Goal: Complete application form

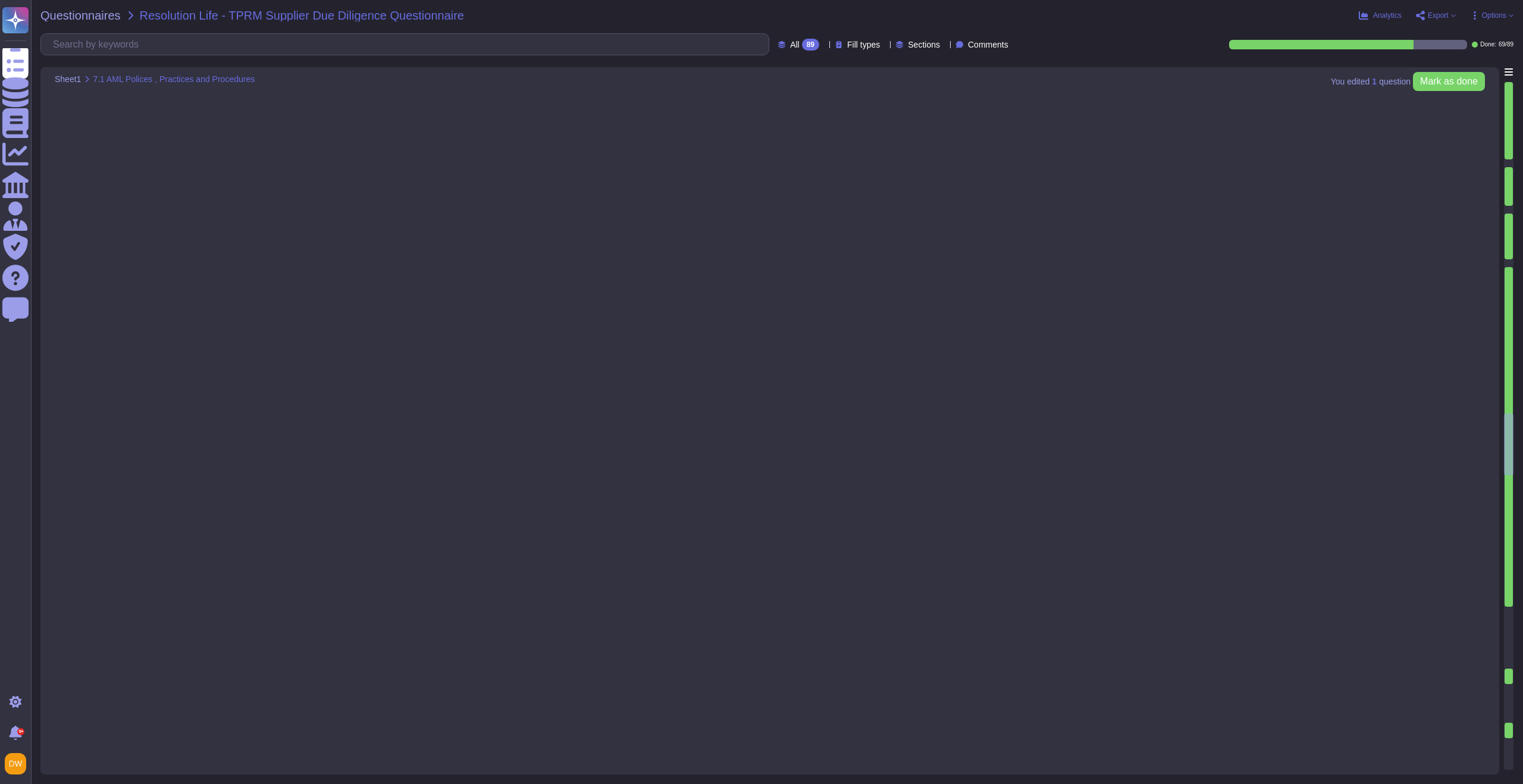
type textarea "[URL][DOMAIN_NAME]"
type textarea "Yes"
type textarea "Yes. [PERSON_NAME] is committed to adhering to all local legal requirements. [P…"
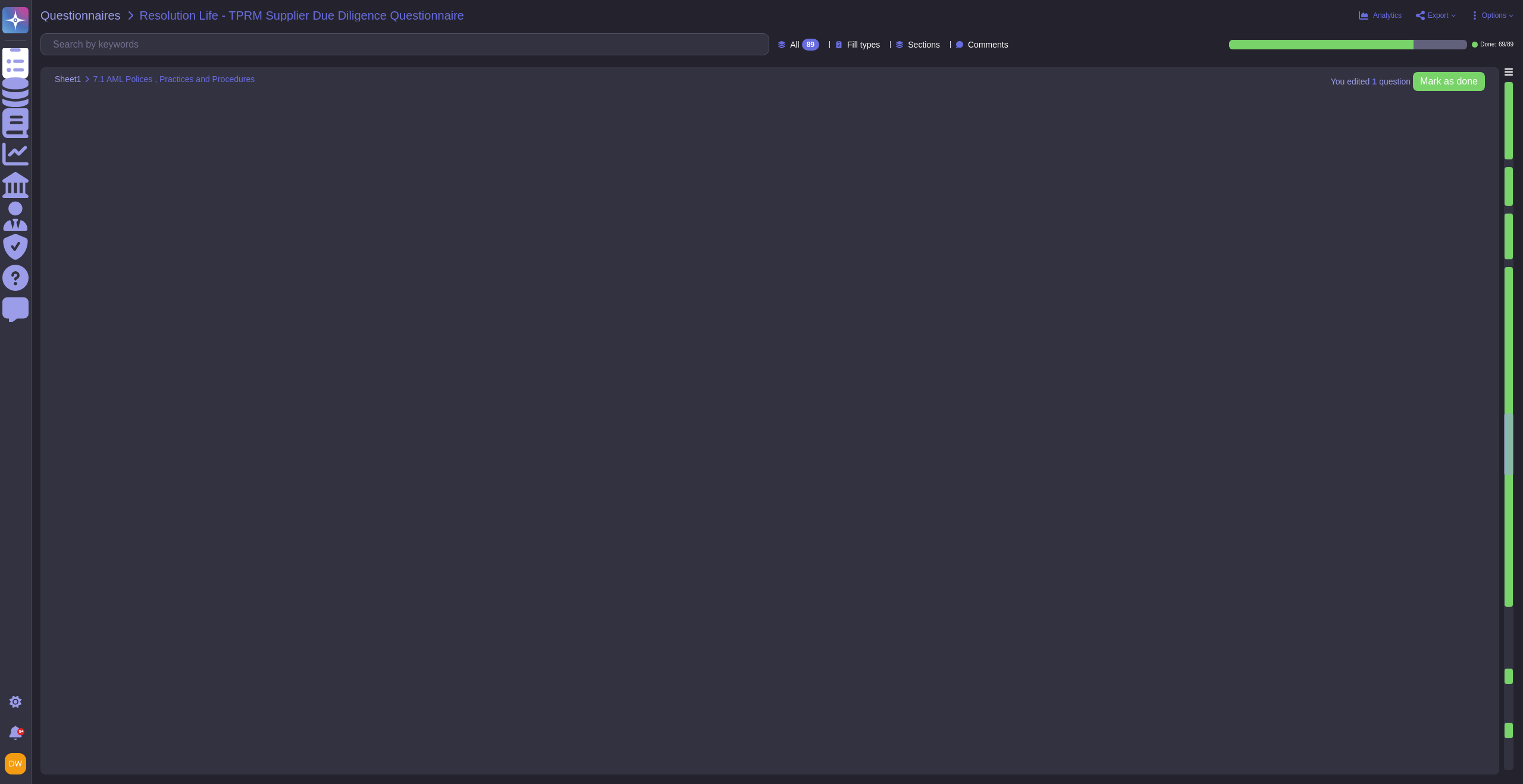
type textarea "N/A"
type textarea "Yes"
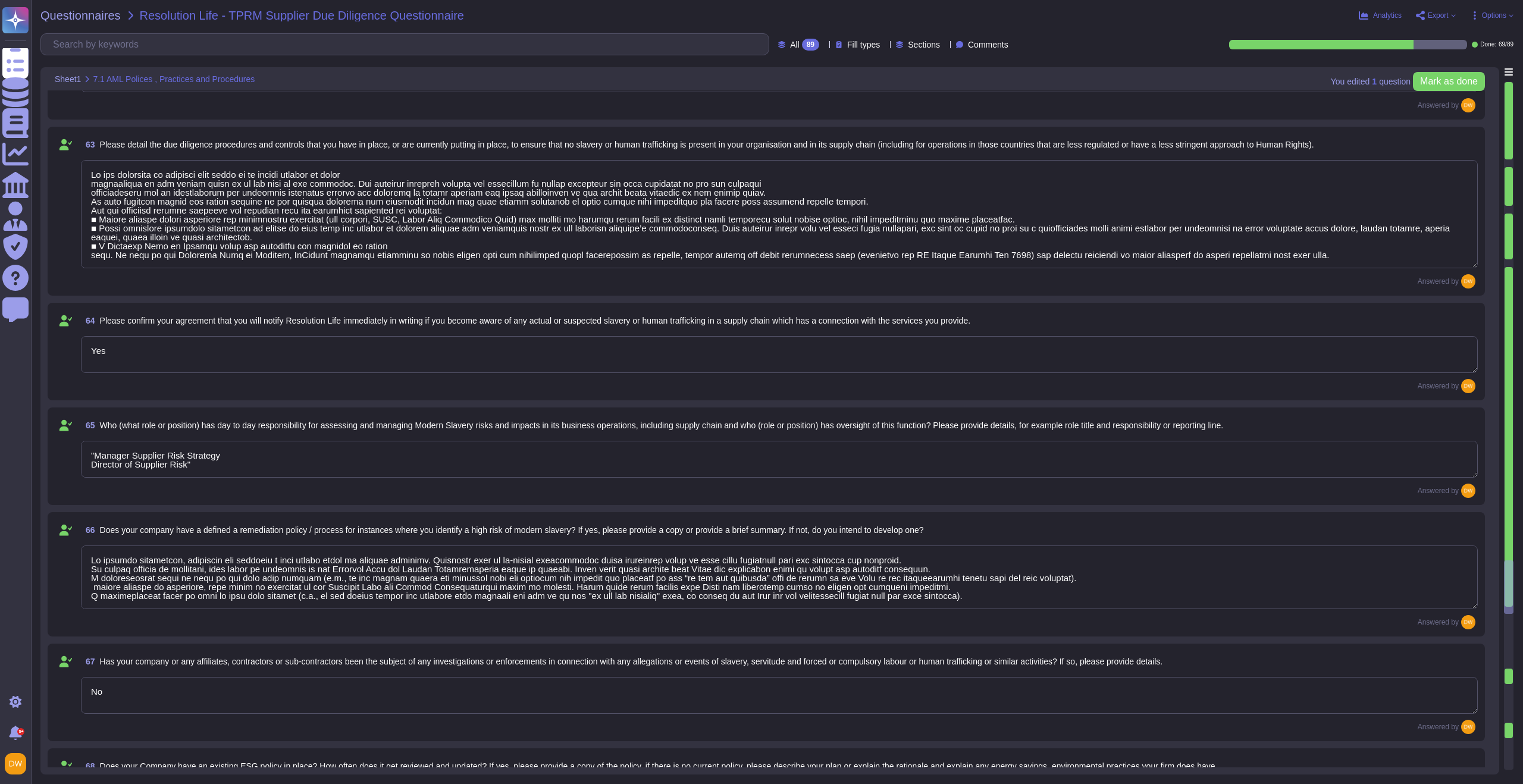
type textarea "Y"
type textarea "Lo ips dolorsita co adipisci elit seddo ei te incidi utlabor et dolor magnaaliq…"
type textarea "Yes"
type textarea ""Manager Supplier Risk Strategy Director of Supplier Risk""
type textarea "Lo ipsumdo sitametcon, adipiscin eli seddoeiu t inci utlabo etdol ma aliquae ad…"
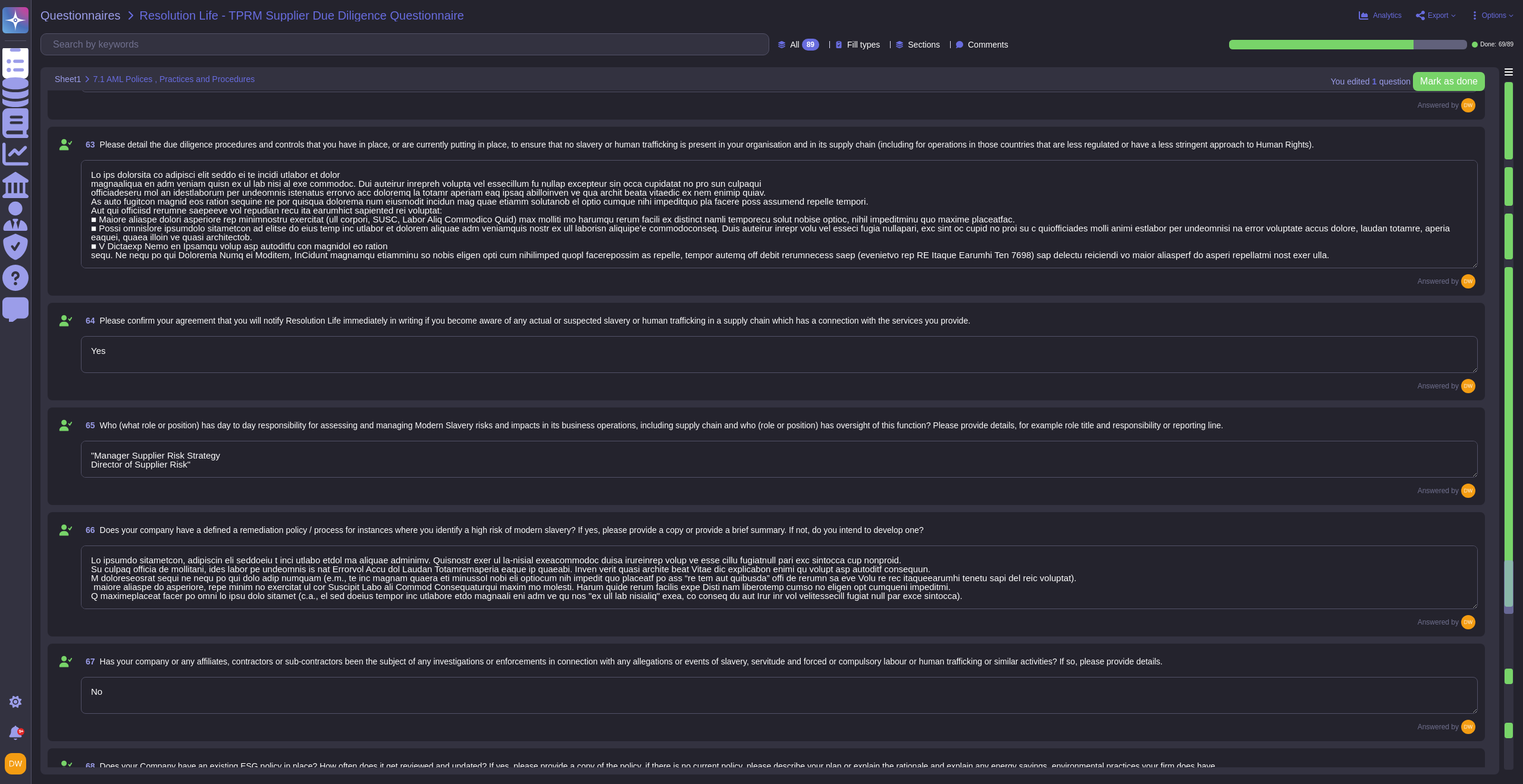
type textarea "No"
type textarea "Link to our Environmental Statement:[URL][DOMAIN_NAME]"
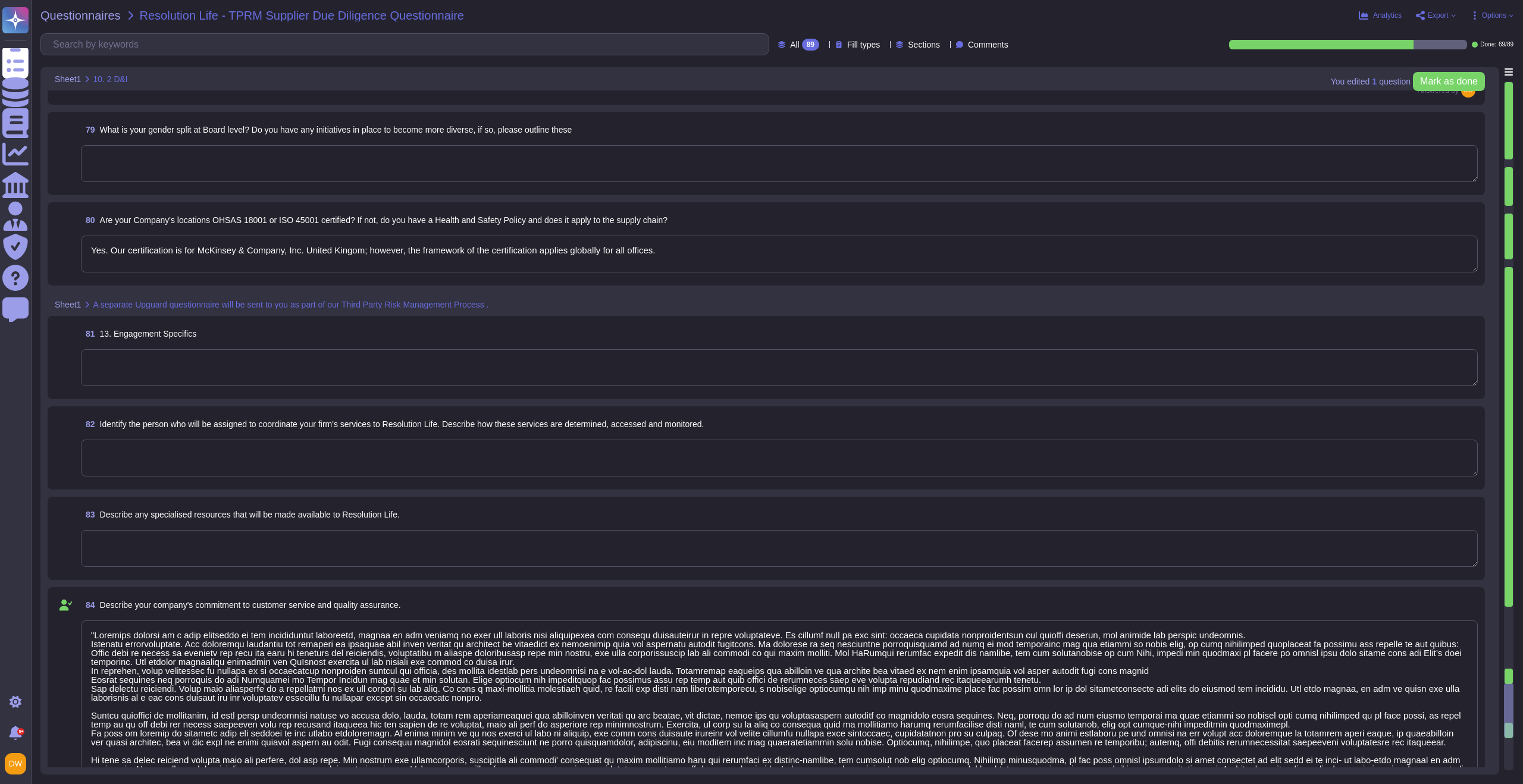
type textarea ""Loremips dolorsi am c adip elitseddo ei tem incididuntut laboreetd, magnaa en …"
type textarea "Asset-based consulting helps us deliver insight and impact quicker than ever. O…"
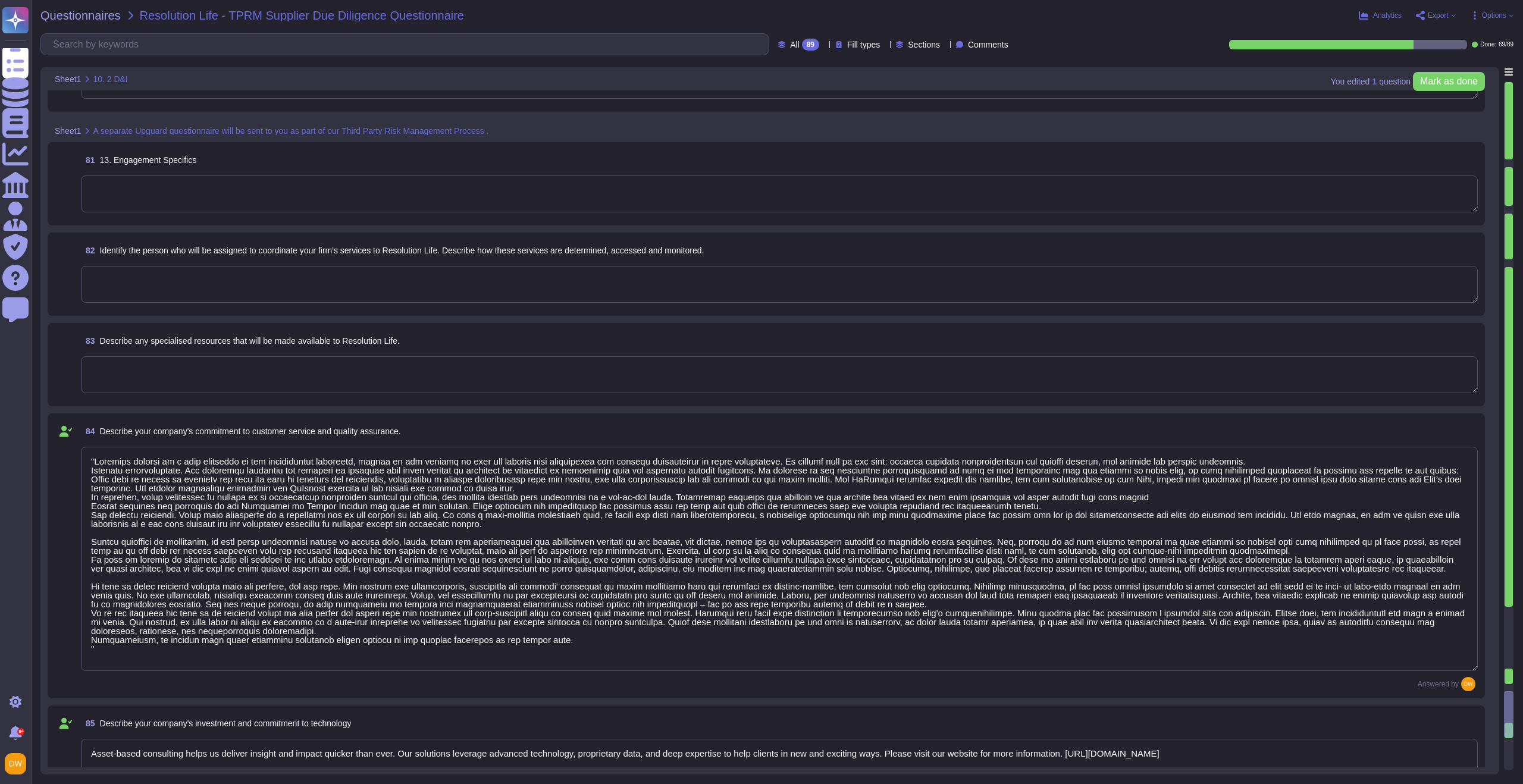
type textarea "No"
type textarea "Yes. Our certification is for McKinsey & Company, Inc. United Kingom; however, …"
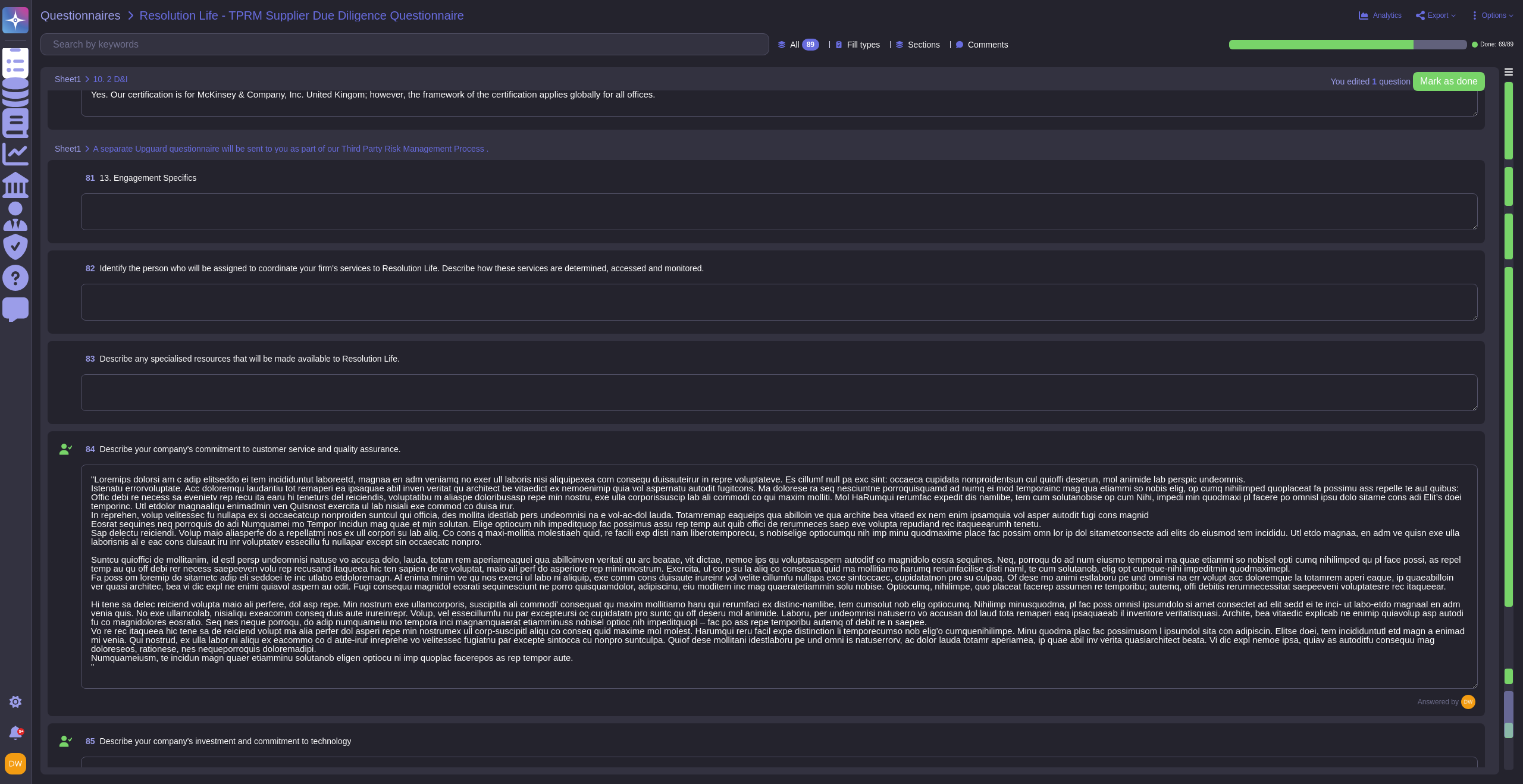
scroll to position [7680, 0]
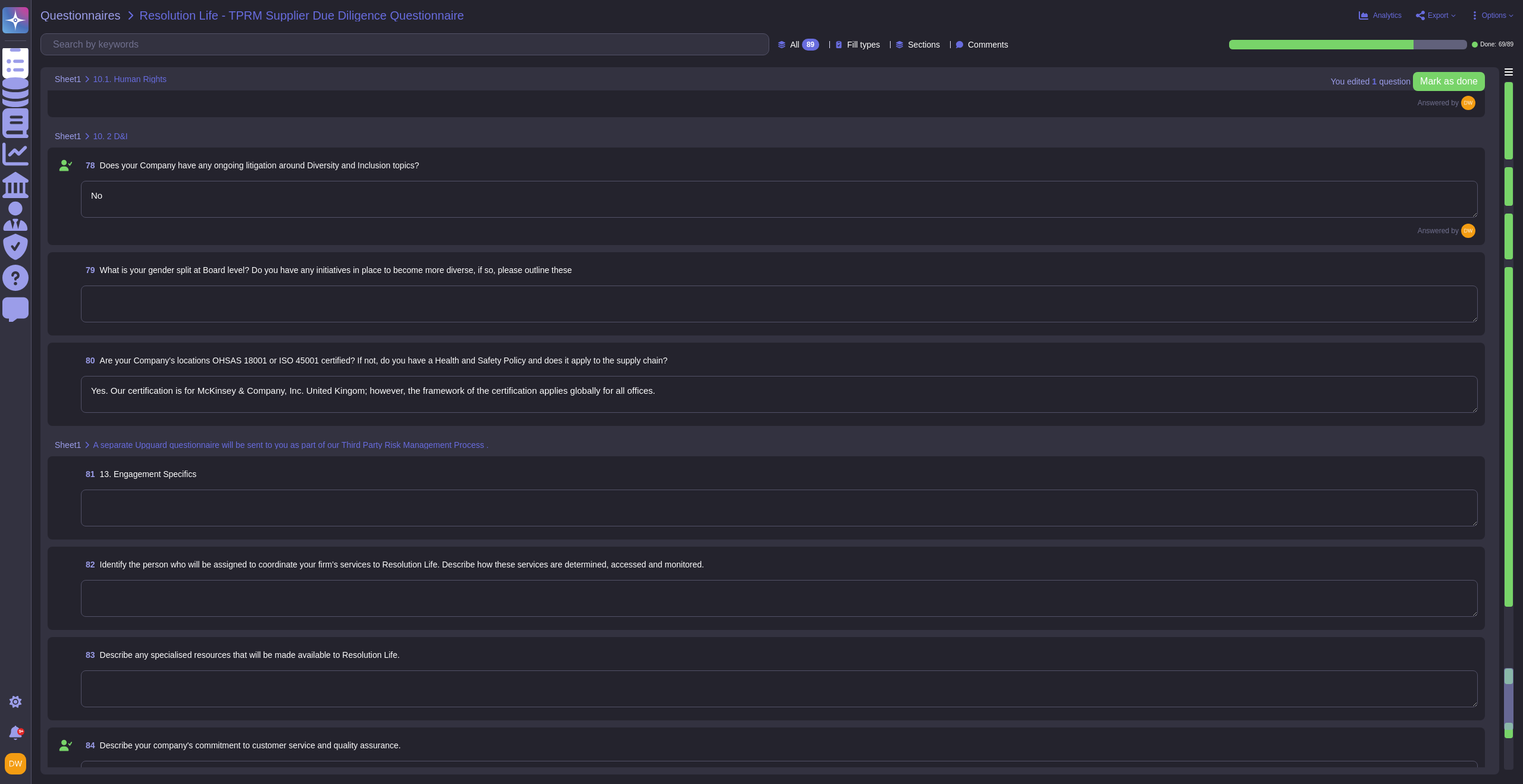
type textarea "No"
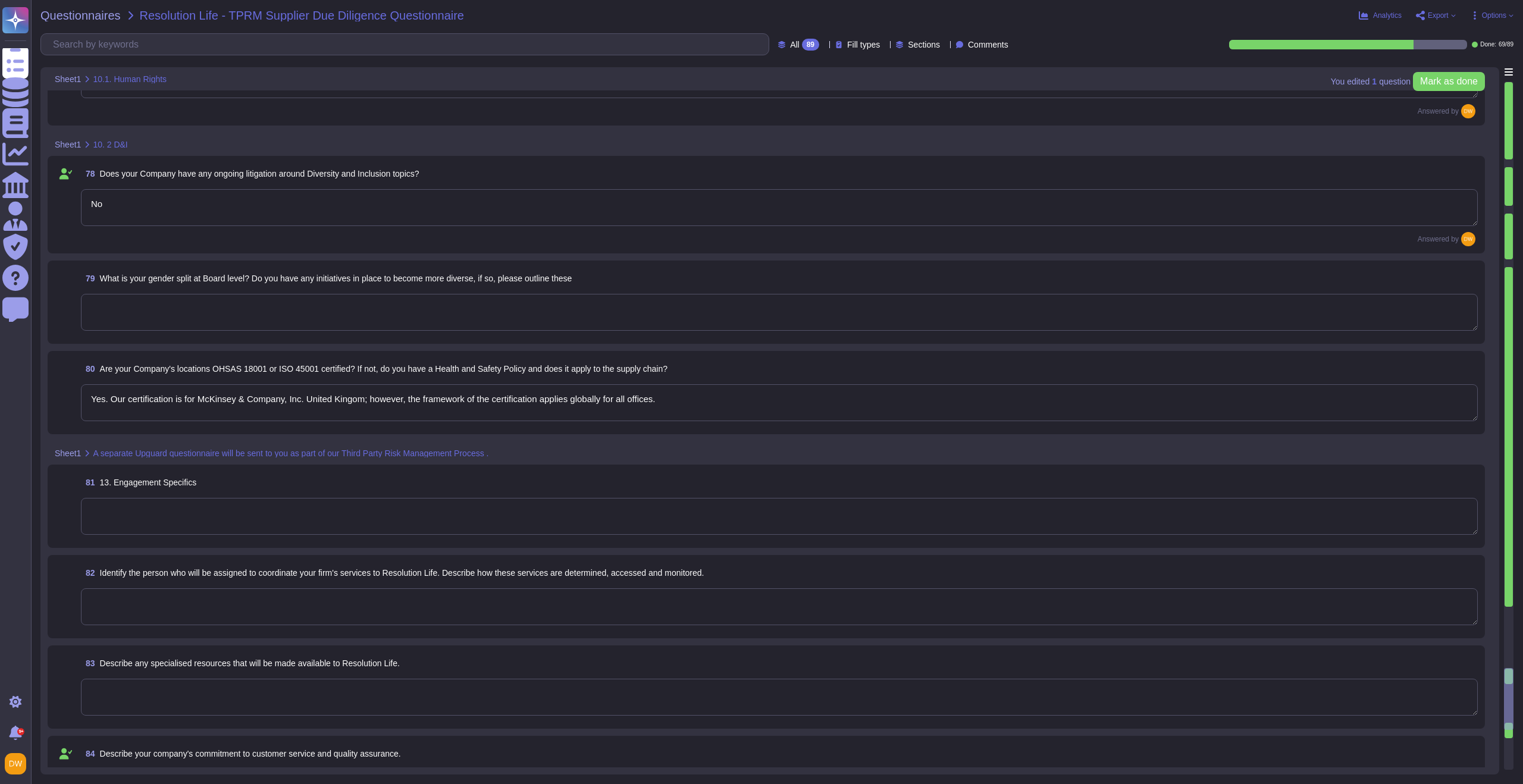
scroll to position [7398, 0]
click at [207, 307] on textarea at bounding box center [779, 313] width 1397 height 37
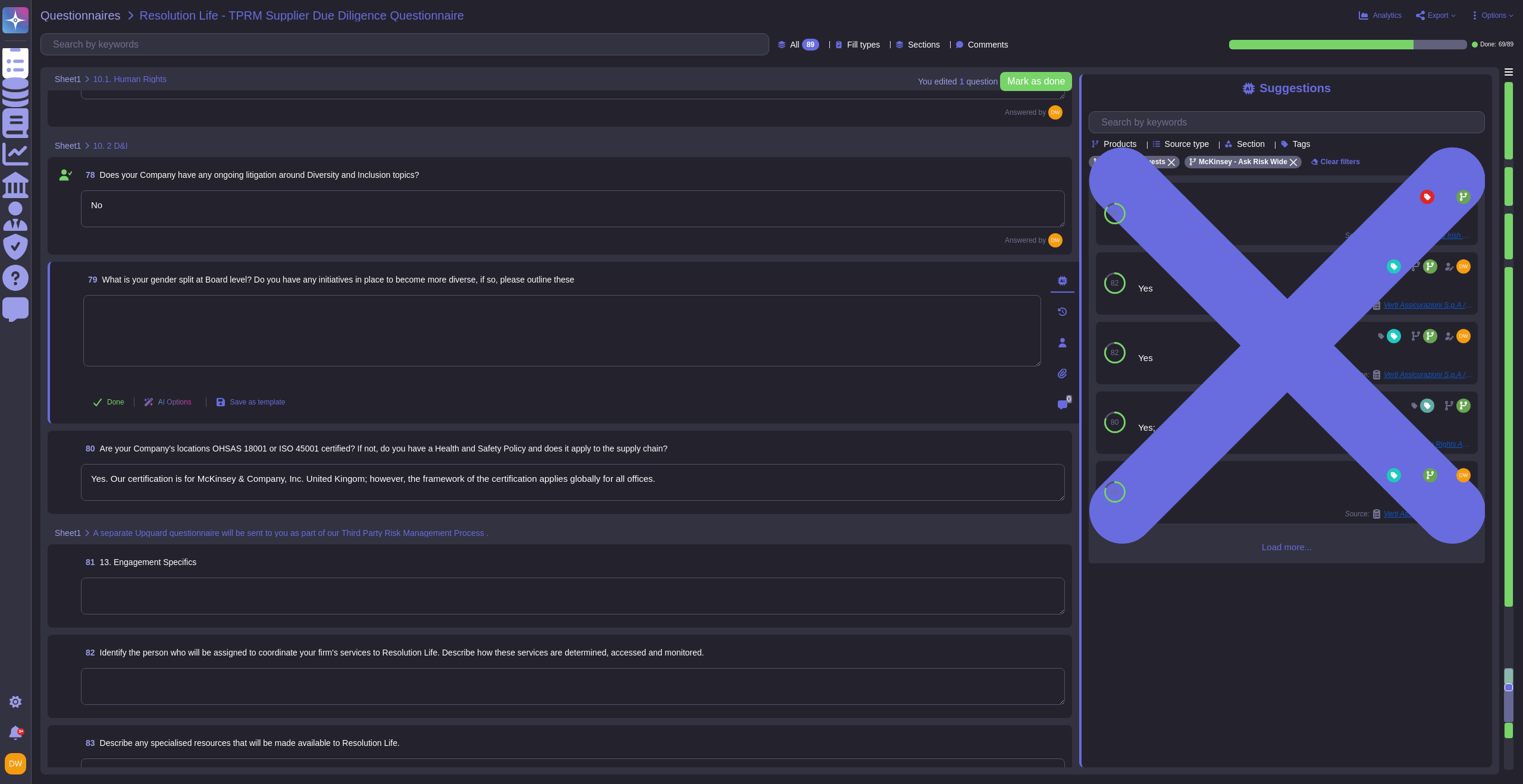
click at [1285, 570] on div "Suggestions Products Source type Section Tags External Requests McKinsey - Ask …" at bounding box center [1285, 420] width 413 height 692
click at [1286, 560] on div "85 Yes Source: External / en#Allied Irish Banks P L C Event#873 Use 82 Yes Sour…" at bounding box center [1286, 369] width 397 height 388
click at [1286, 551] on span "Load more..." at bounding box center [1286, 547] width 397 height 9
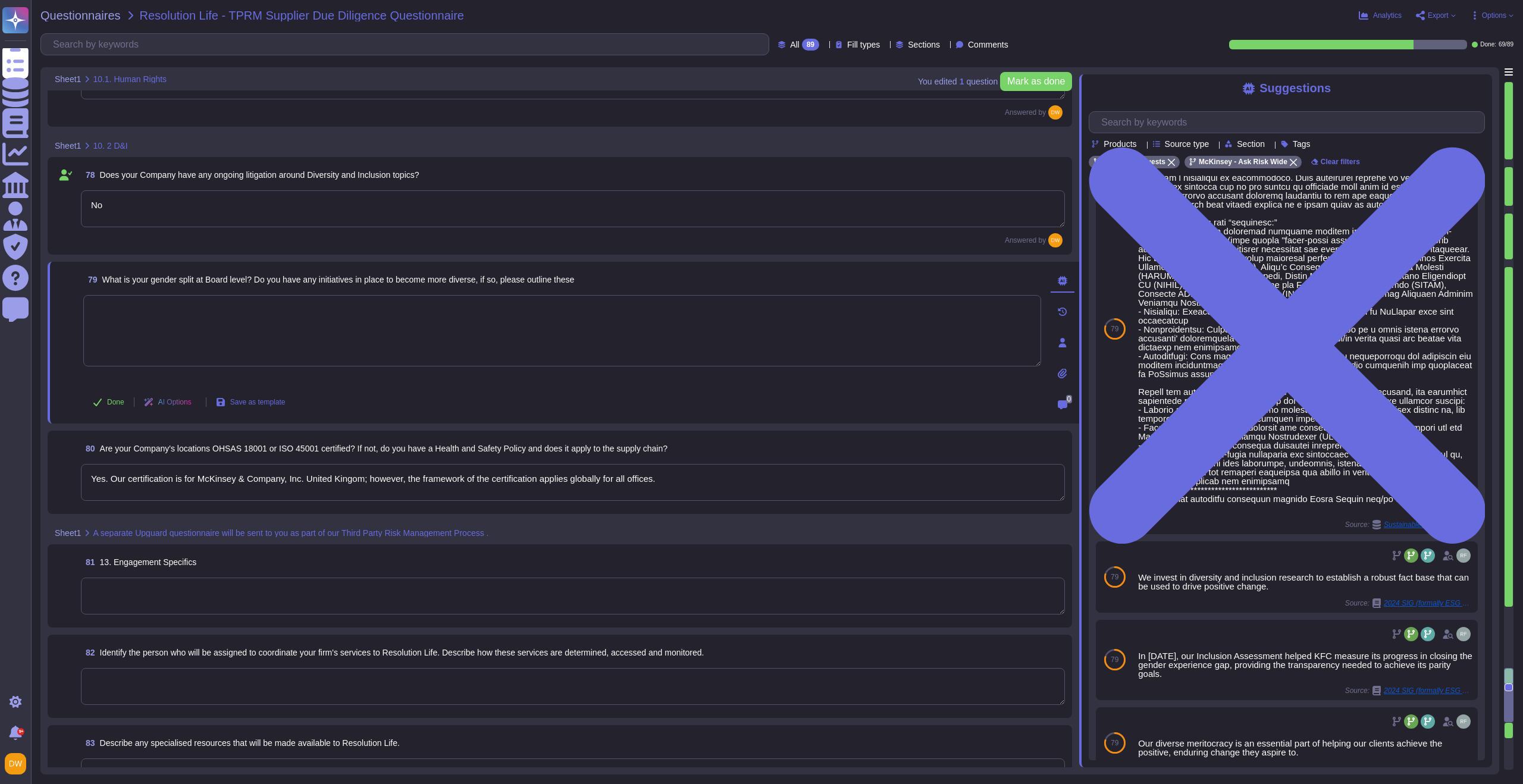
scroll to position [703, 0]
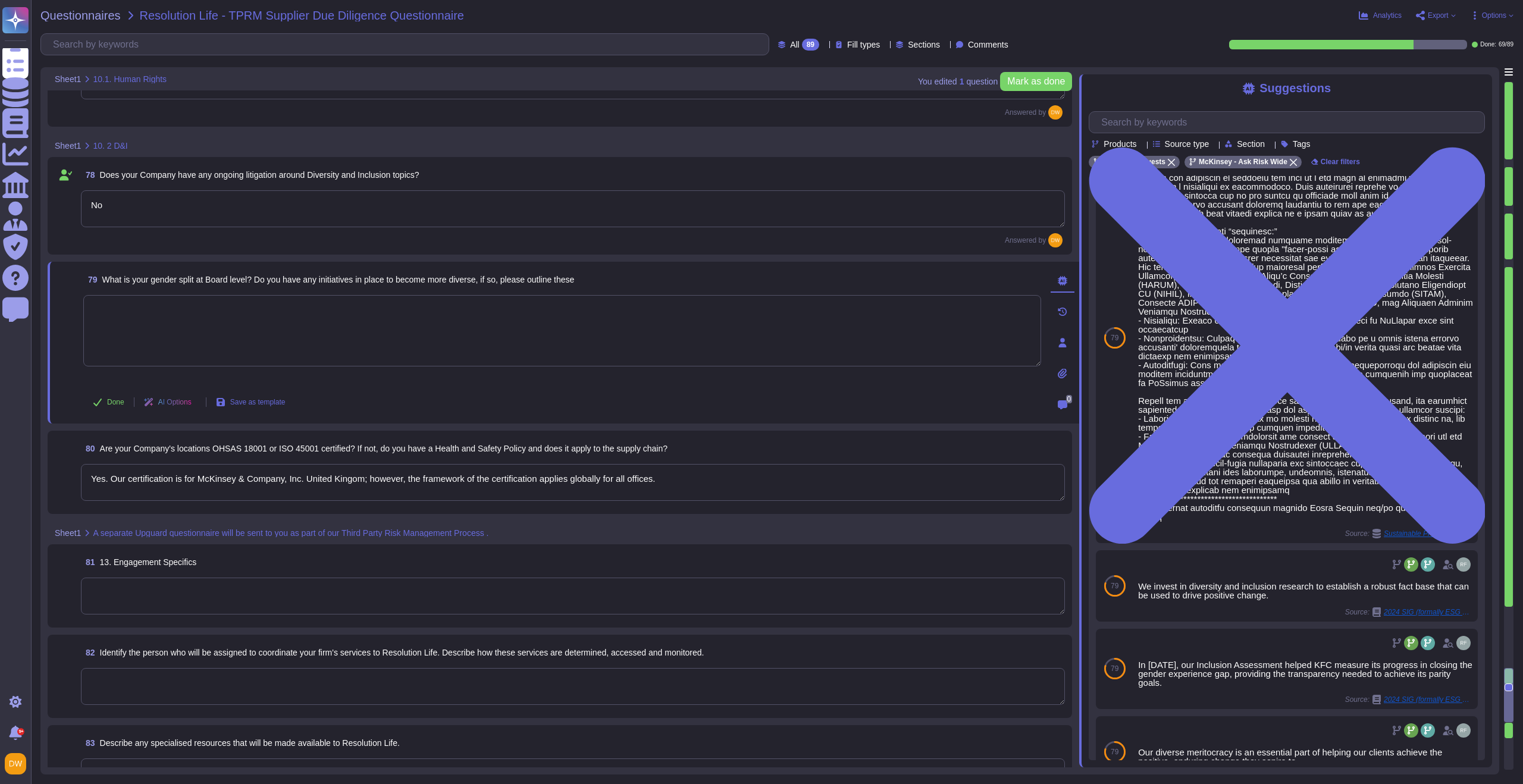
click at [1509, 262] on div at bounding box center [1509, 262] width 9 height 8
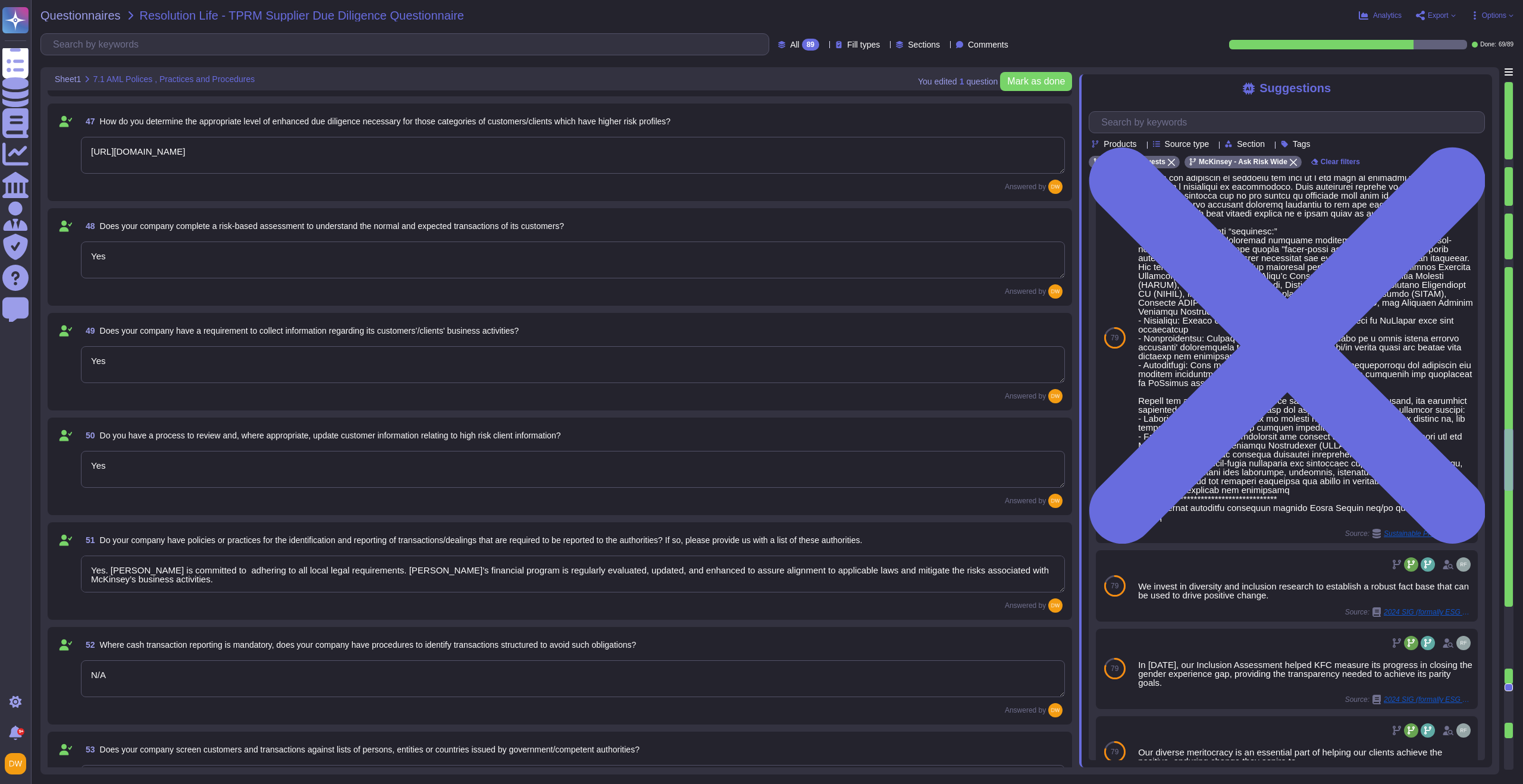
type textarea "Yes"
type textarea "[URL][DOMAIN_NAME]"
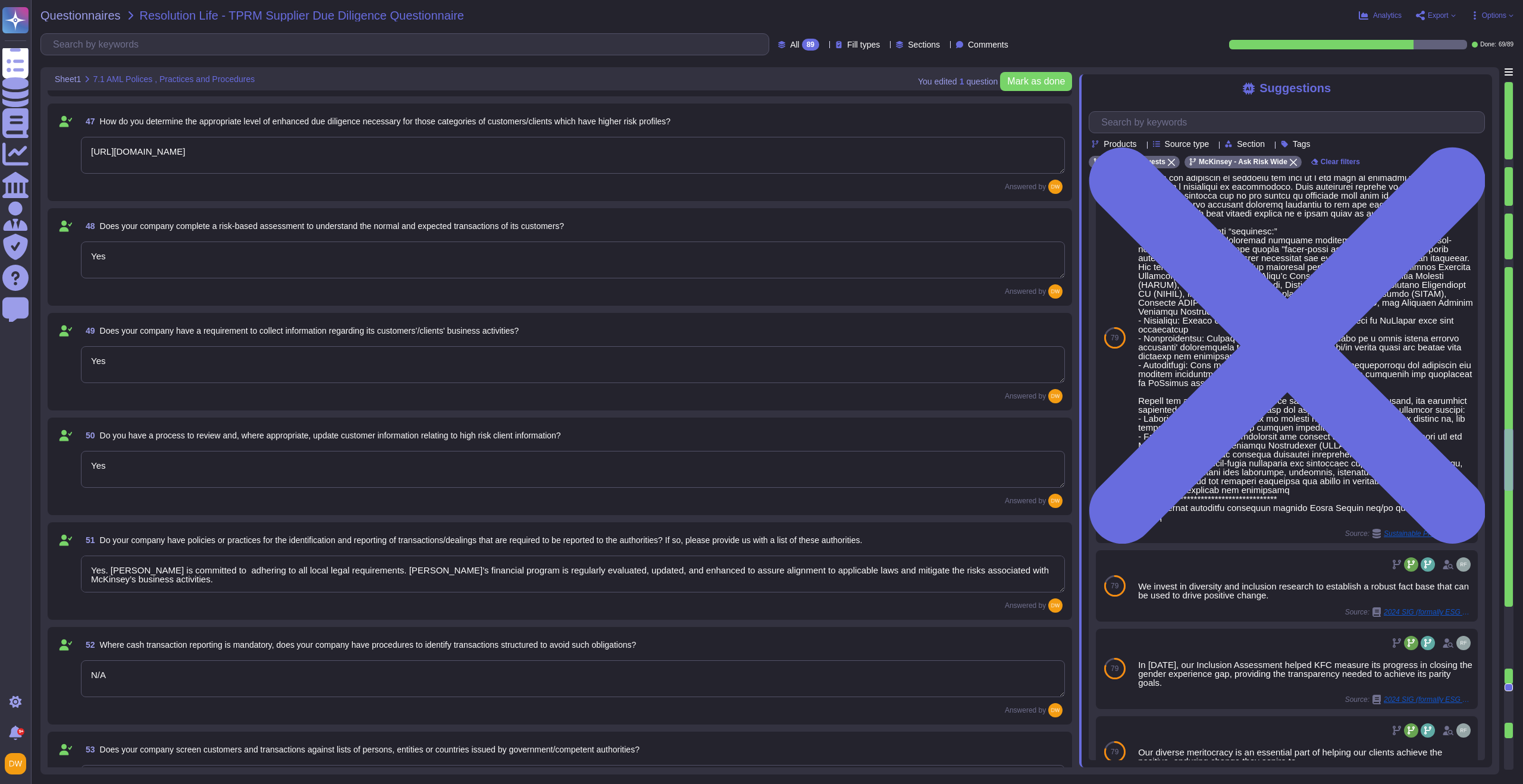
type textarea "Yes"
type textarea "Yes. [PERSON_NAME] is committed to adhering to all local legal requirements. [P…"
type textarea "N/A"
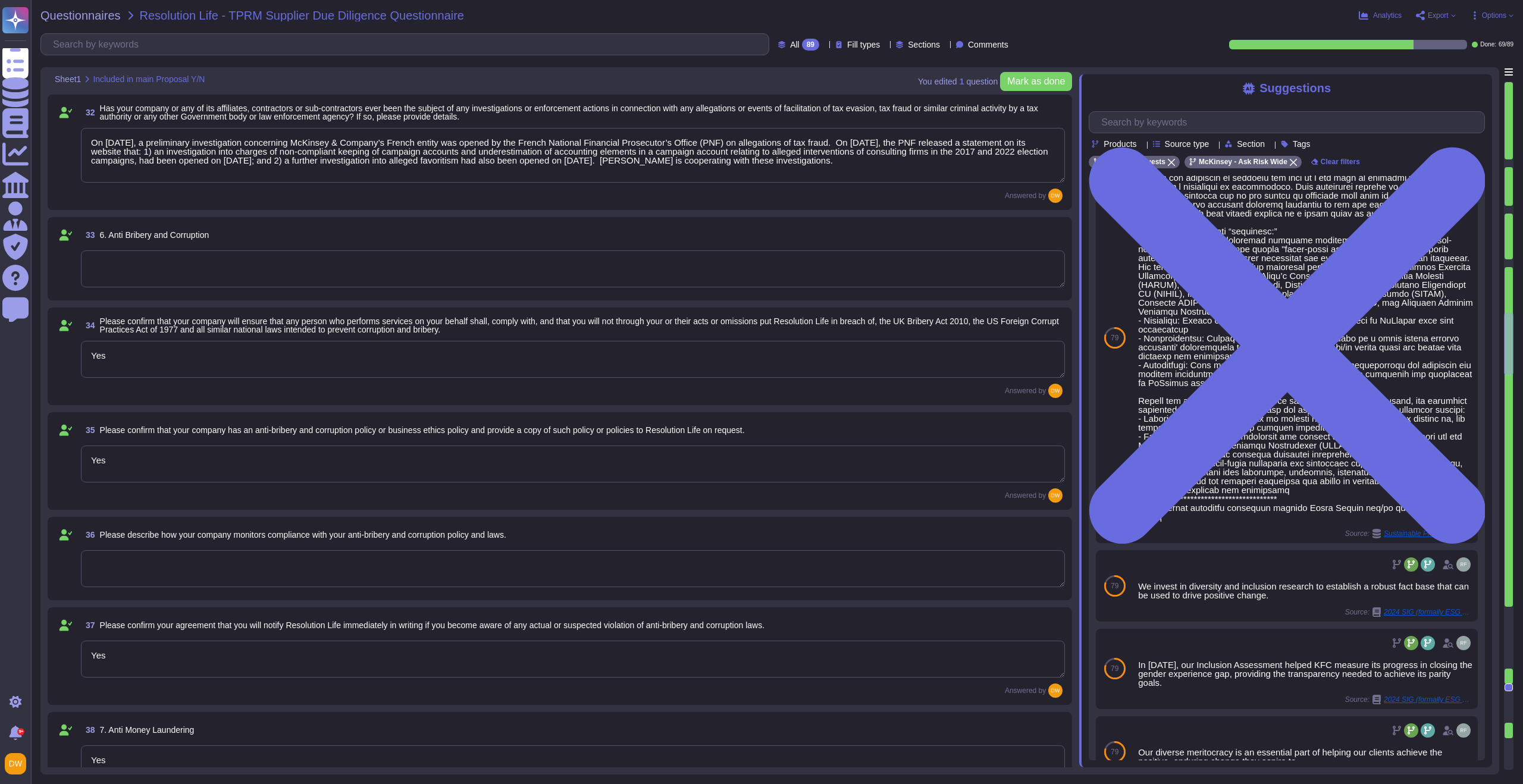
type textarea "We can confirm the existence of such requirements, however, to preserve confide…"
type textarea "We hold our suppliers to the same high standards of social responsibility that …"
type textarea "On [DATE], a preliminary investigation concerning McKinsey & Company’s French e…"
type textarea "Yes"
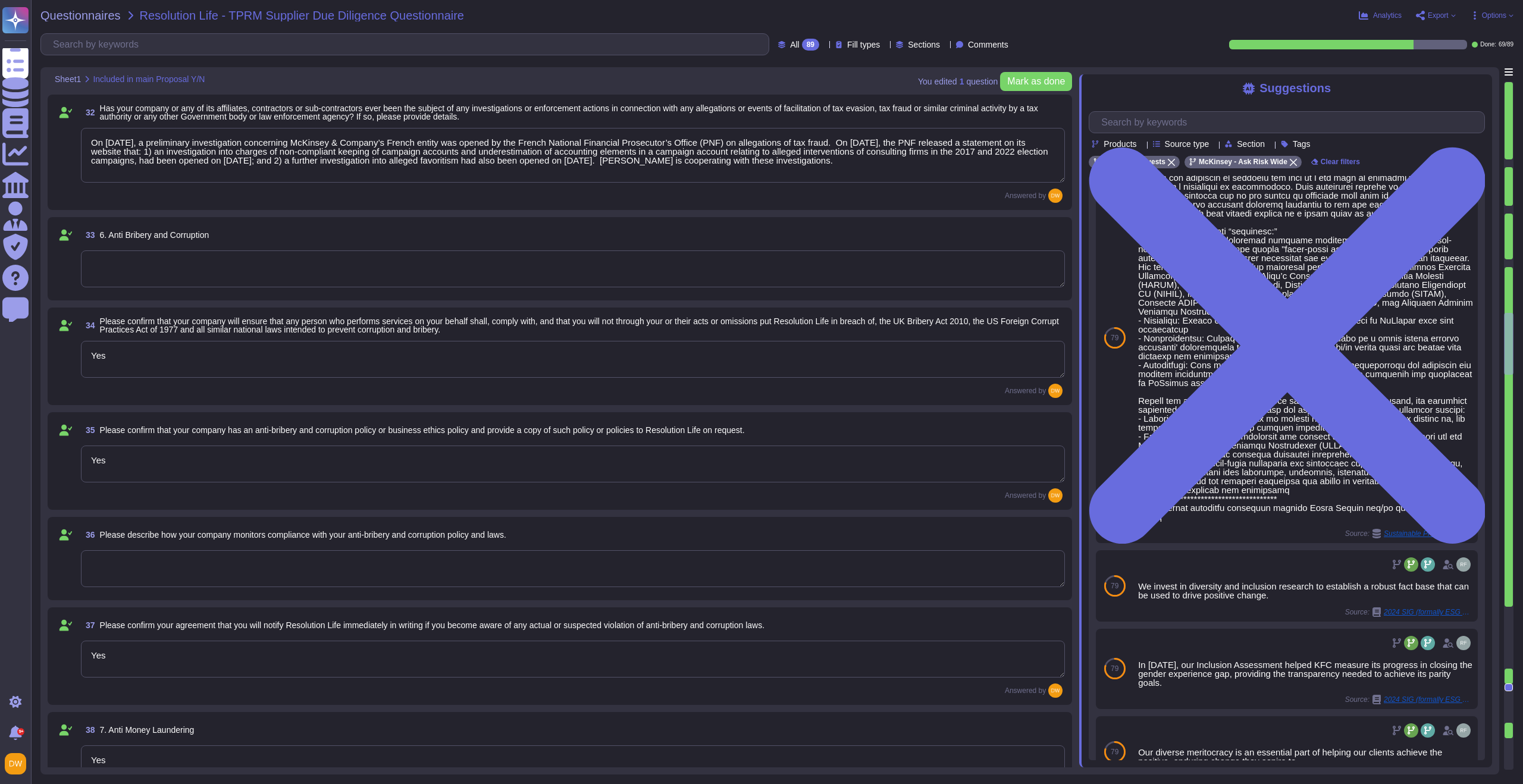
type textarea "Yes"
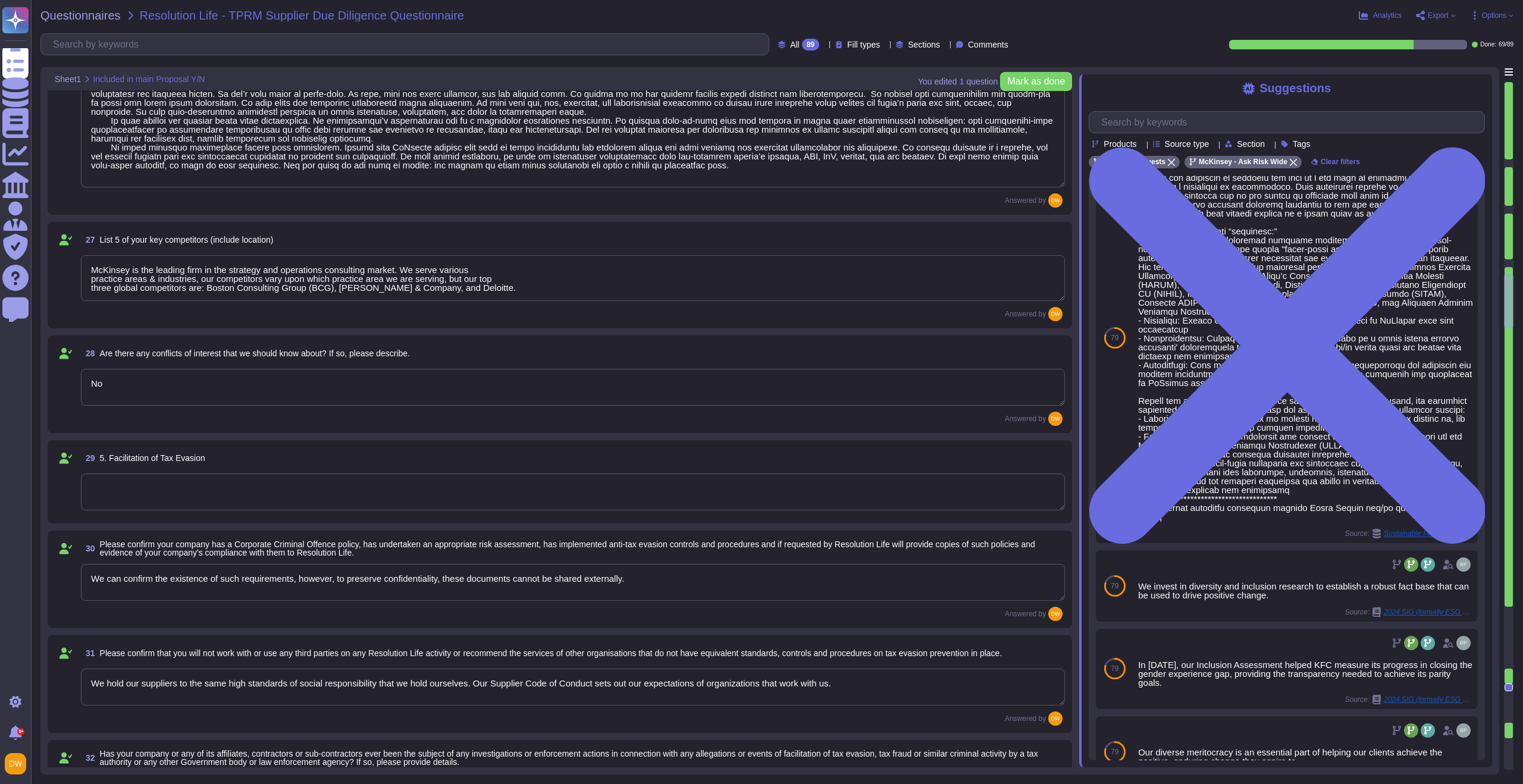
type textarea "LoRemips do s ametco adipiscing elitseddoe temp incididun ut laboree doloremagn…"
type textarea "McKinsey is the leading firm in the strategy and operations consulting market. …"
type textarea "No"
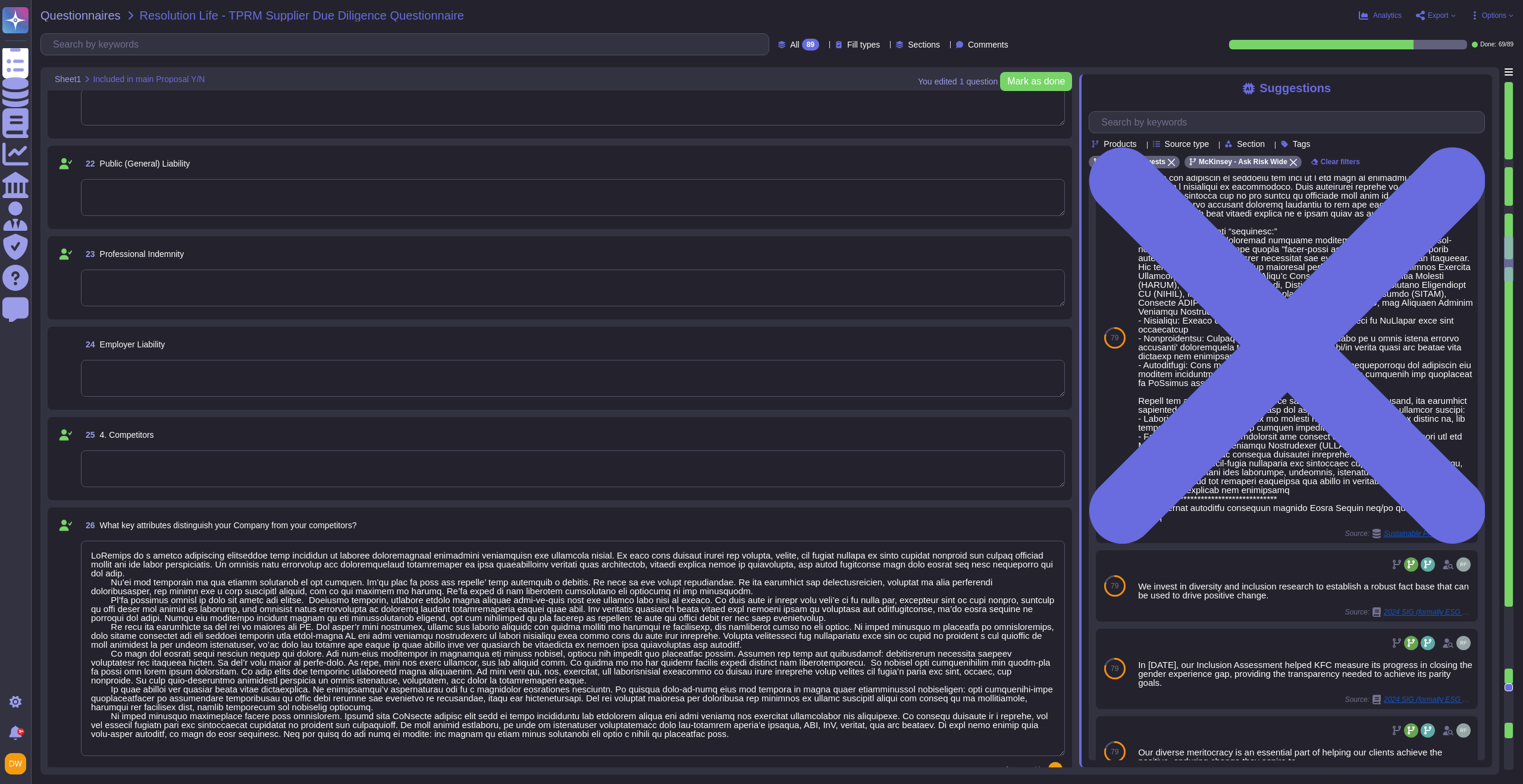
scroll to position [1856, 0]
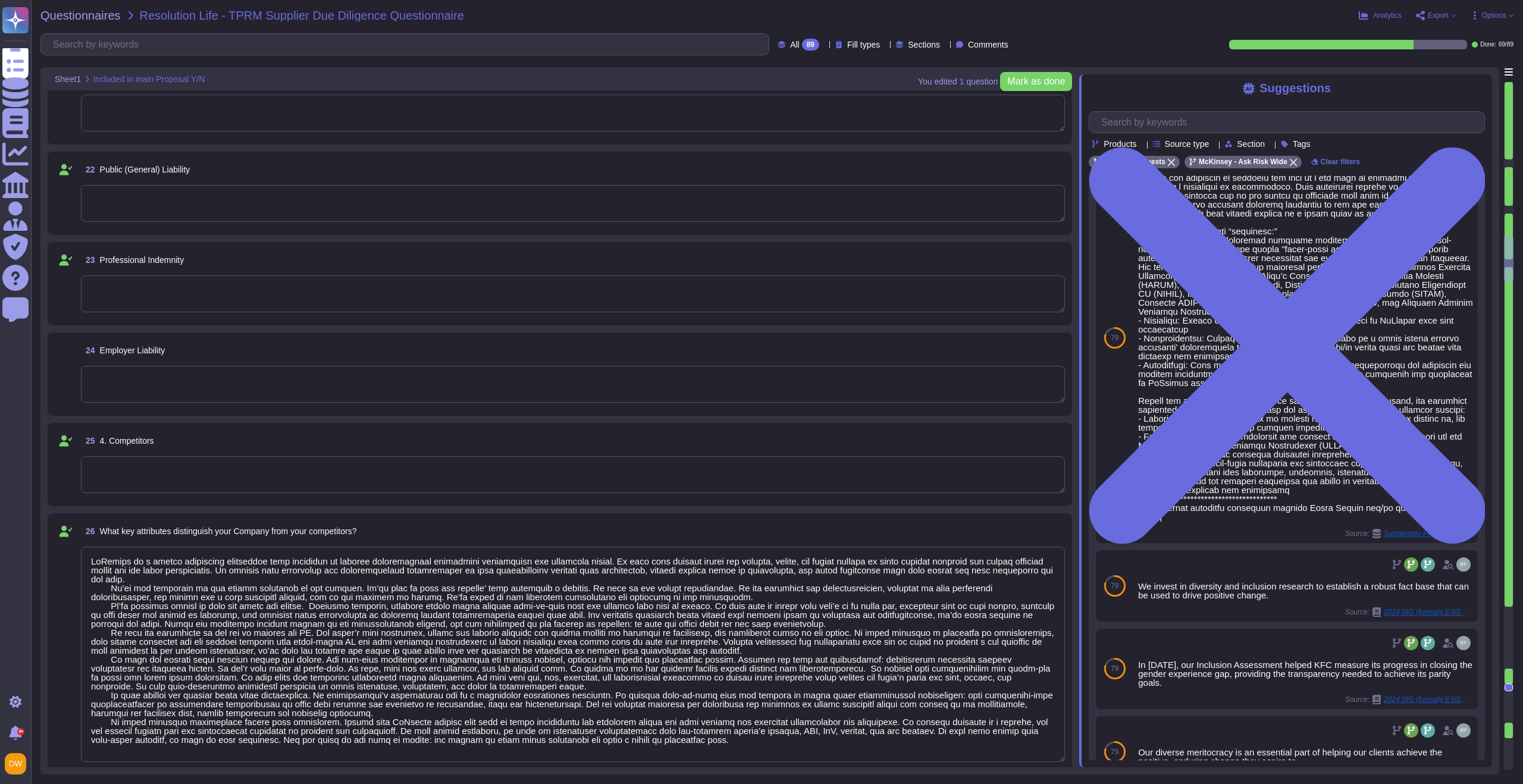
click at [230, 390] on textarea at bounding box center [573, 384] width 984 height 37
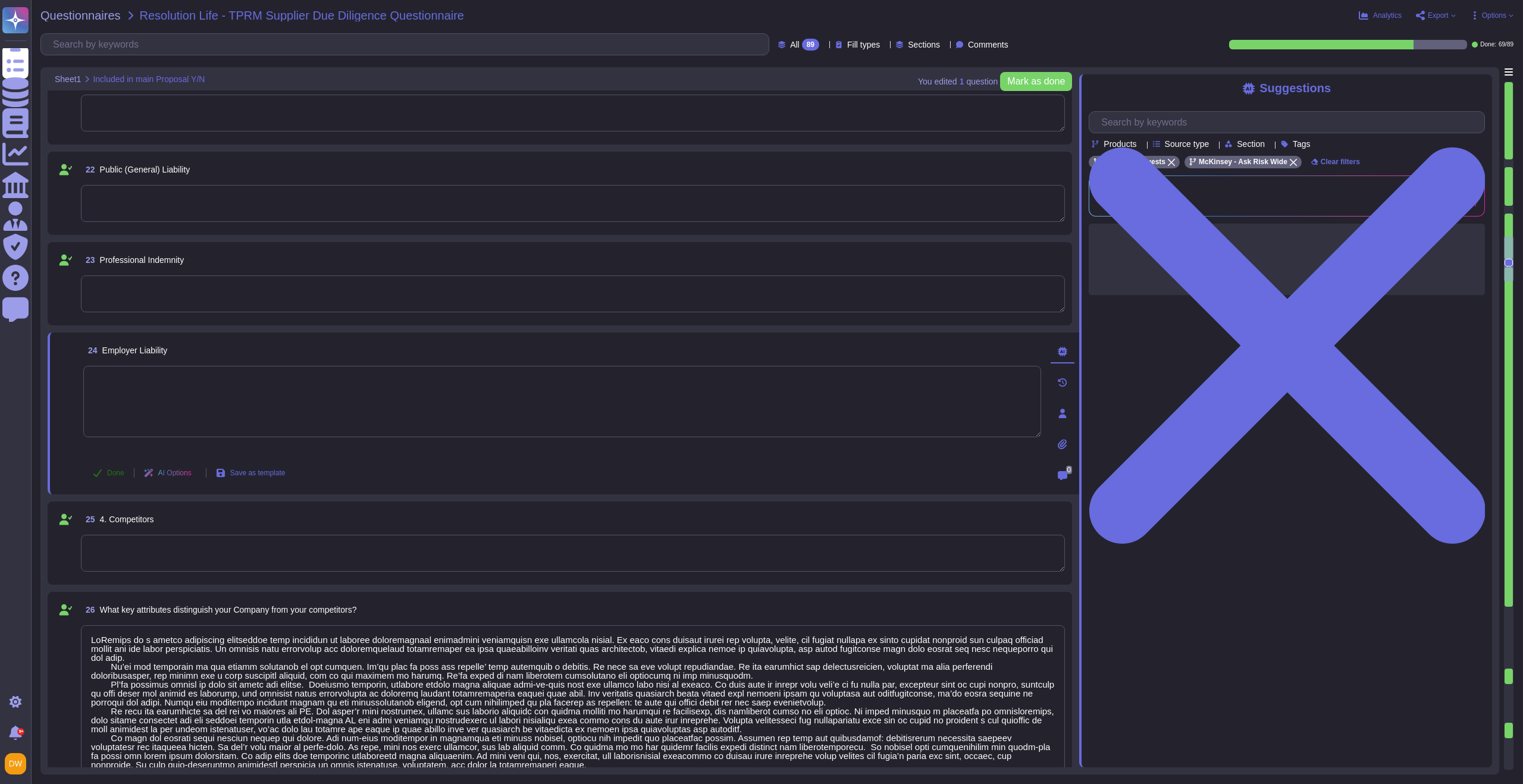
click at [108, 472] on span "Done" at bounding box center [116, 472] width 17 height 7
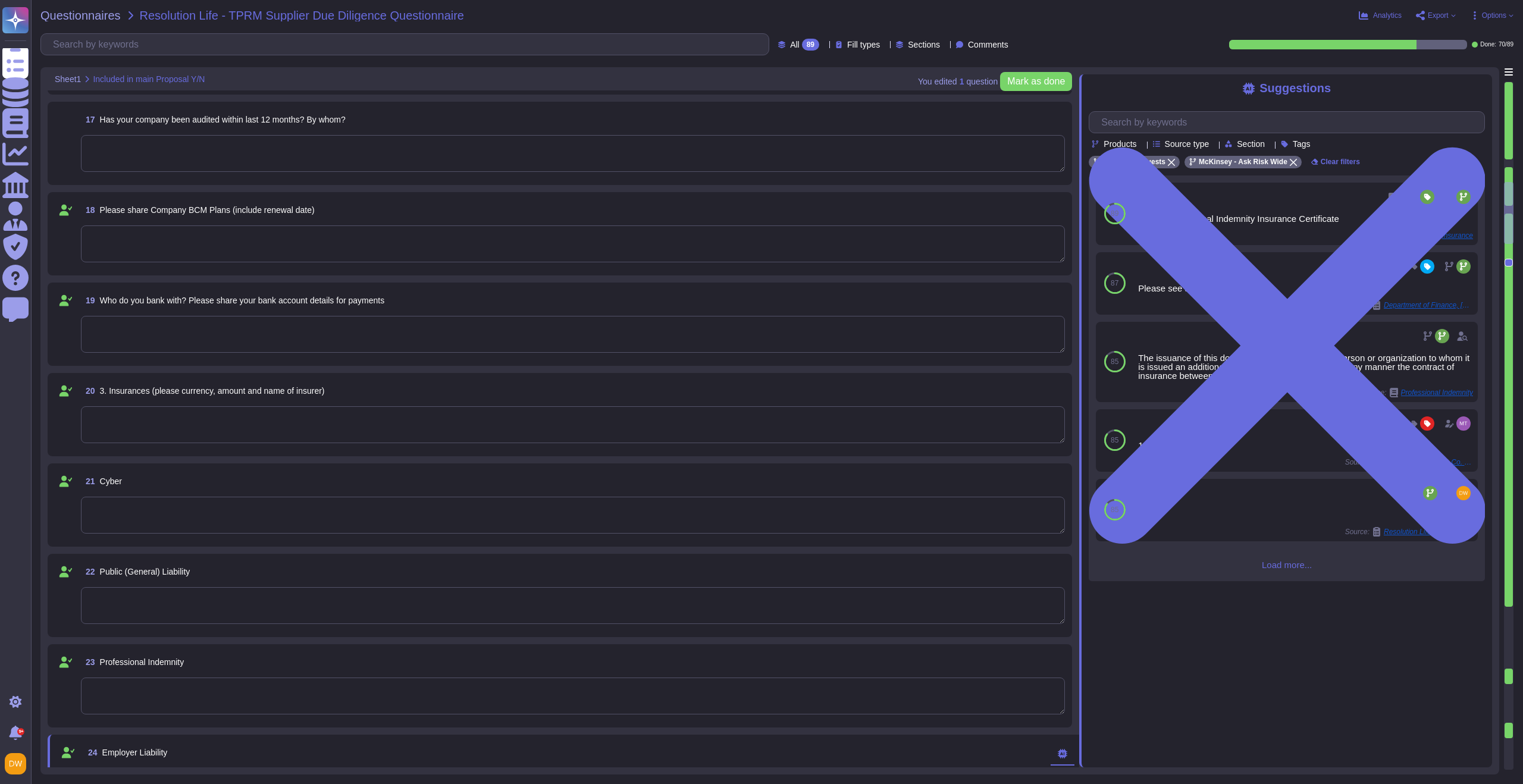
type textarea "As a private company, we do not disclose Firm financial information. We are con…"
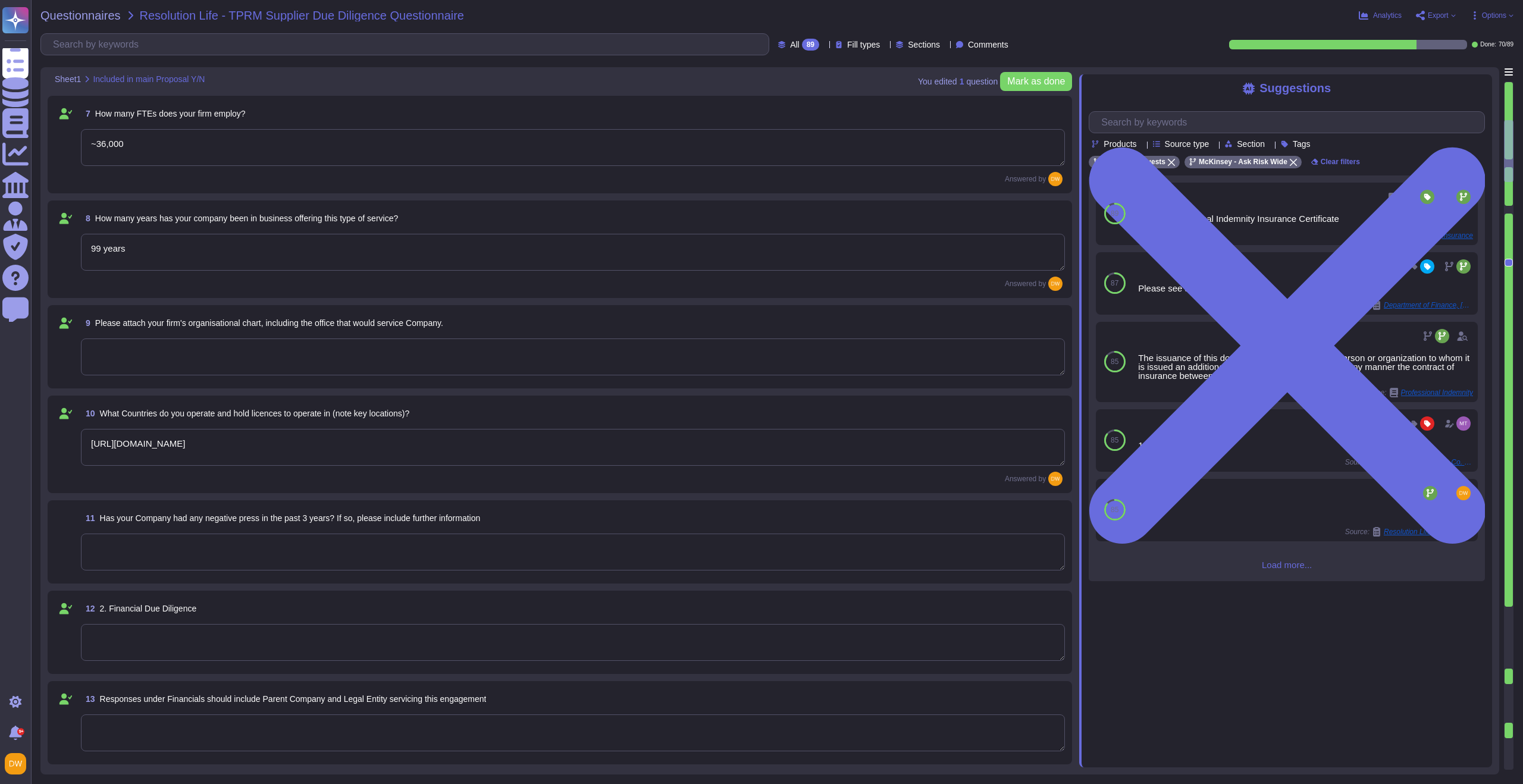
type textarea "McKinsey & Company, Inc. [GEOGRAPHIC_DATA]. [STREET_ADDRESS], [STREET_ADDRESS][…"
type textarea "Mckinsey & Company, Inc. [STREET_ADDRESS]. 19808"
type textarea "Mckinsey & Company, Inc. United States is an indirect wholly-owned subsidiary o…"
type textarea "~36,000"
type textarea "99 years"
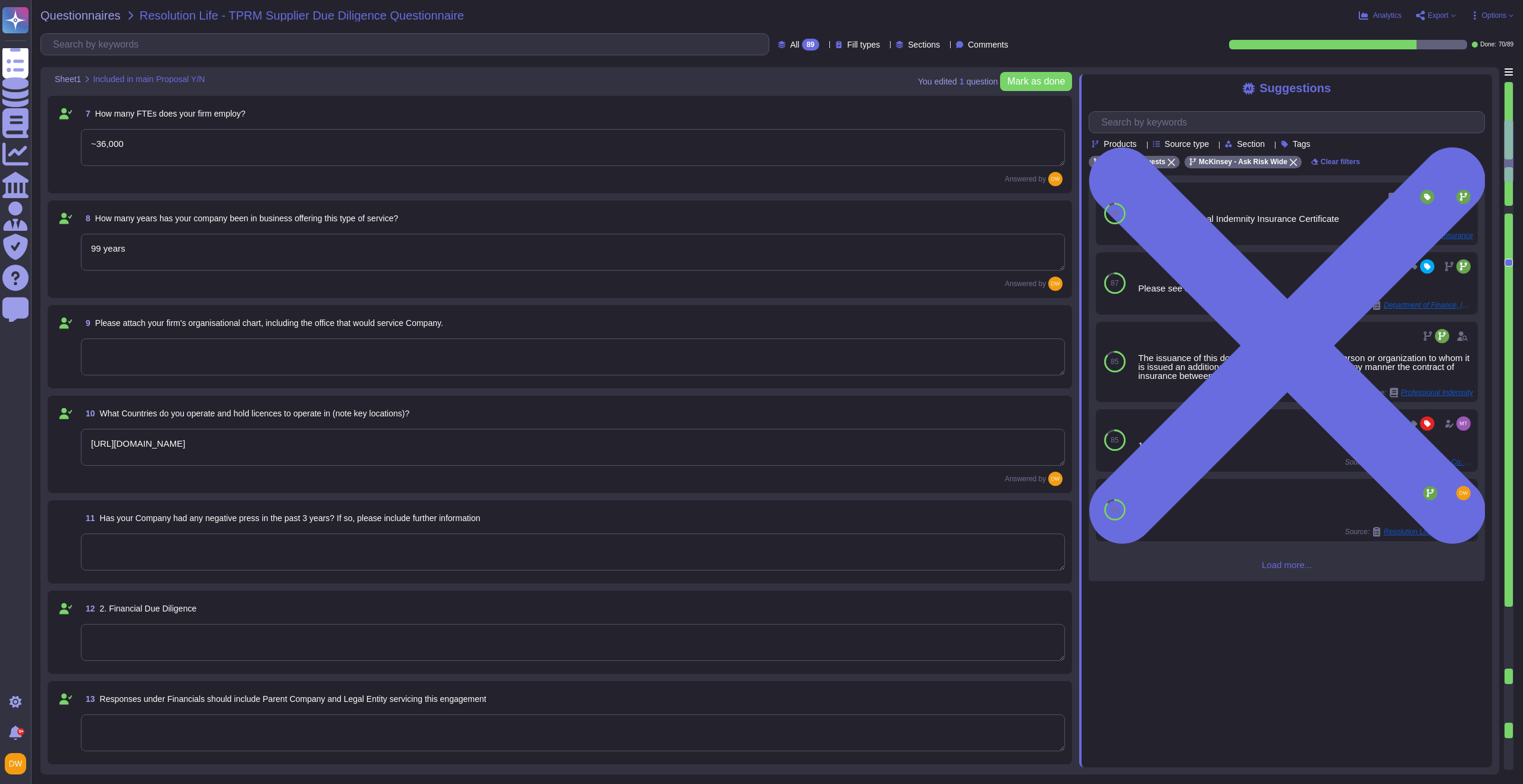
type textarea "[URL][DOMAIN_NAME]"
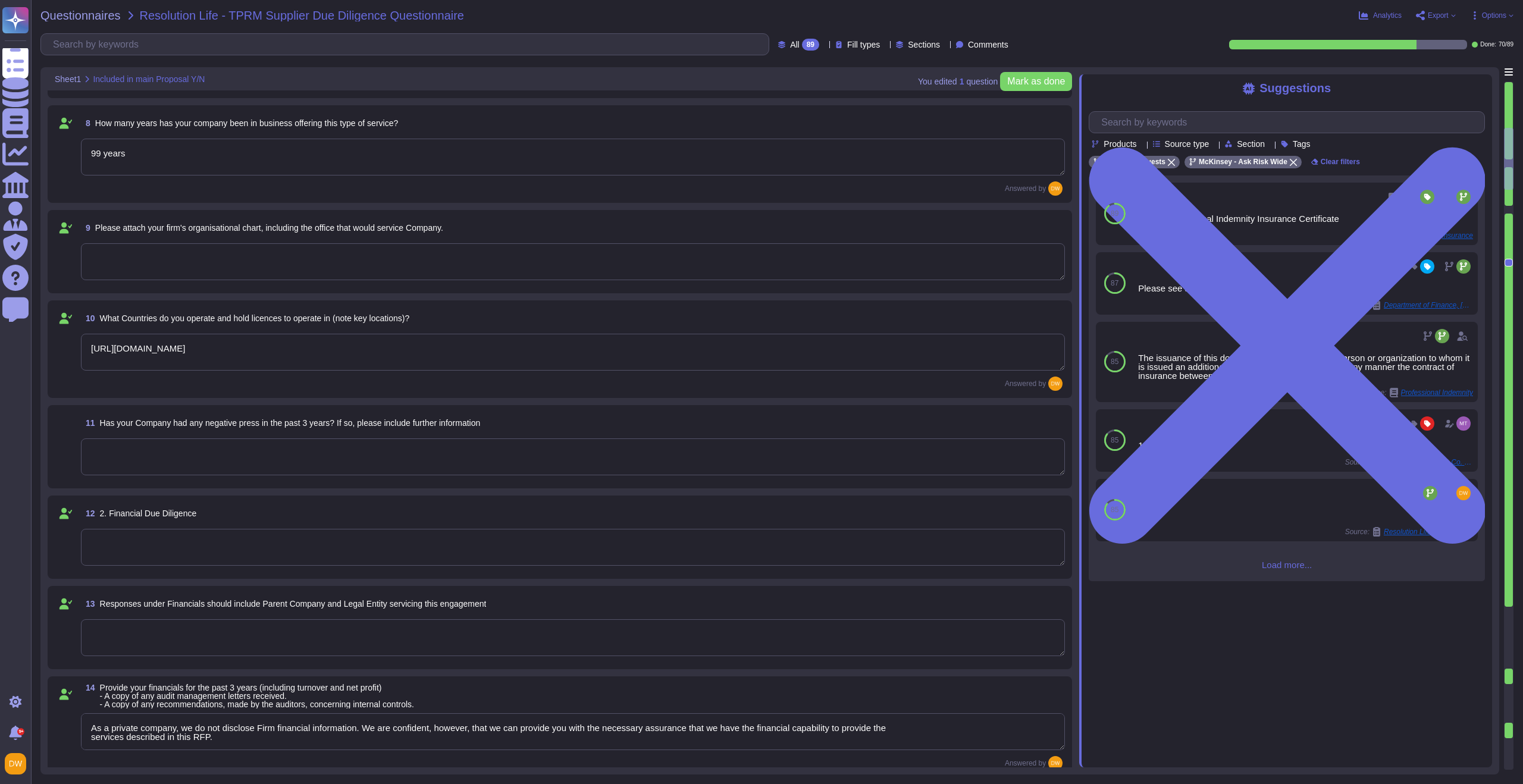
scroll to position [655, 0]
click at [368, 446] on textarea at bounding box center [573, 456] width 984 height 37
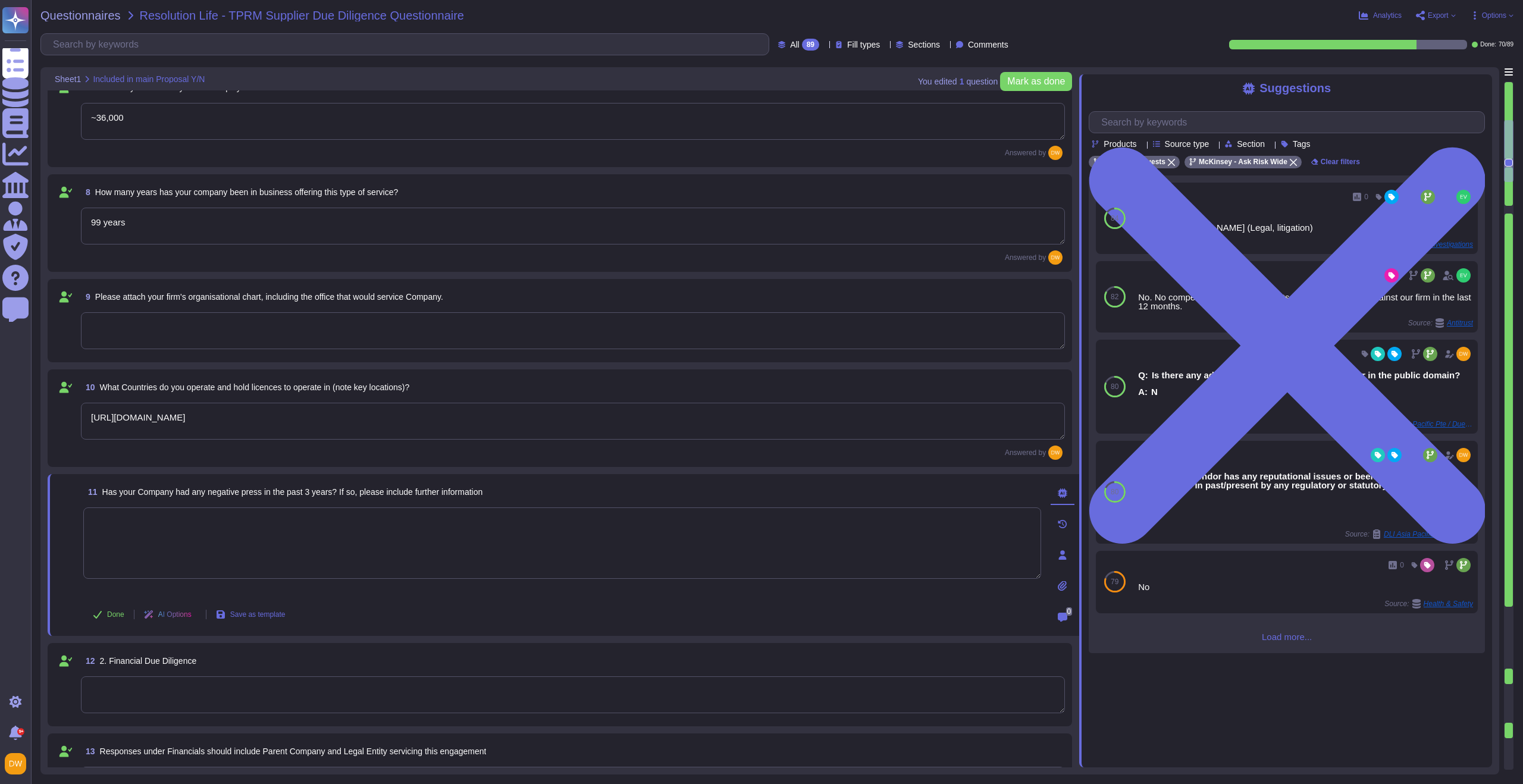
type textarea "McKinsey & Company, Inc. [GEOGRAPHIC_DATA]. [STREET_ADDRESS], [STREET_ADDRESS][…"
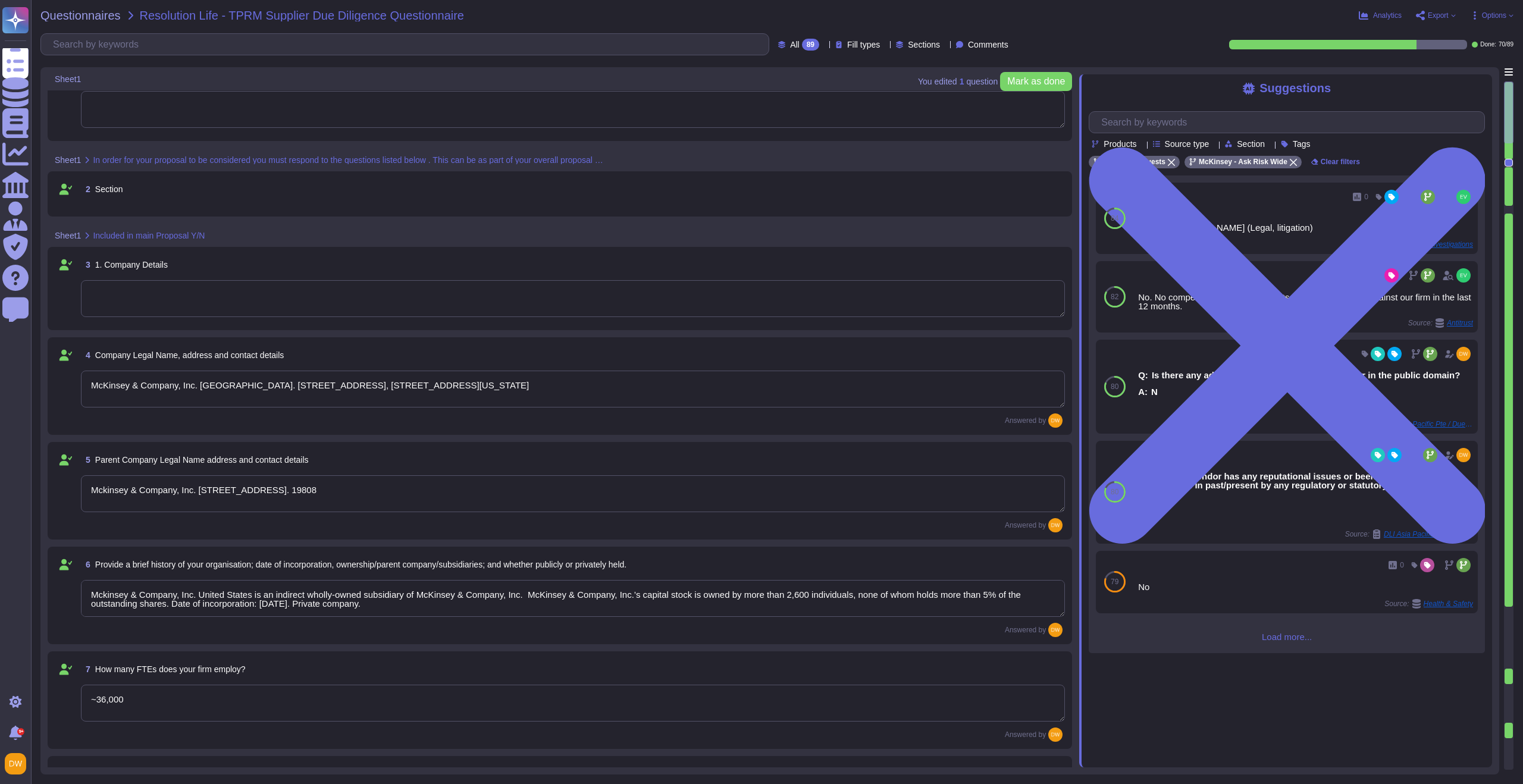
scroll to position [0, 0]
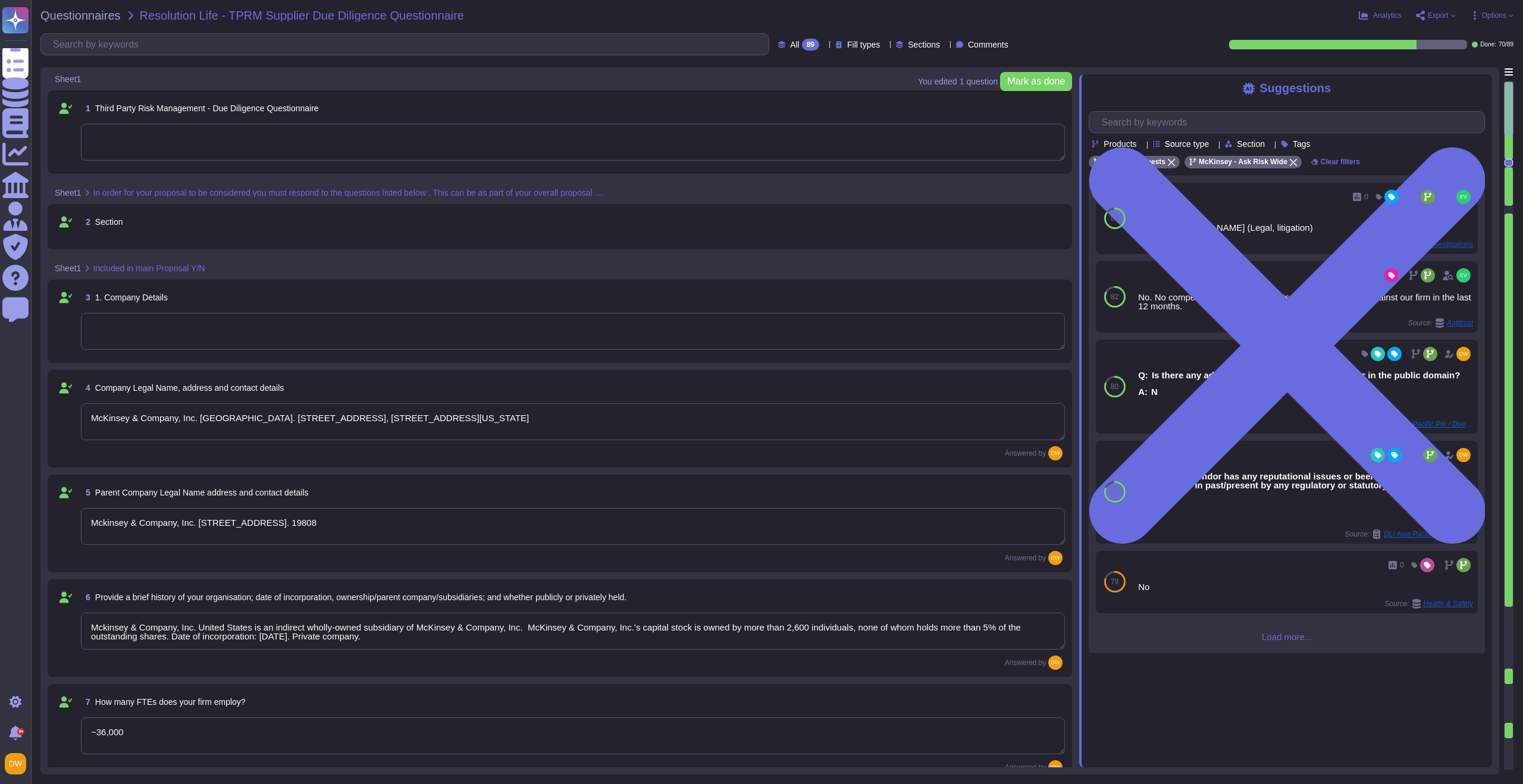
click at [1508, 161] on div at bounding box center [1509, 162] width 9 height 8
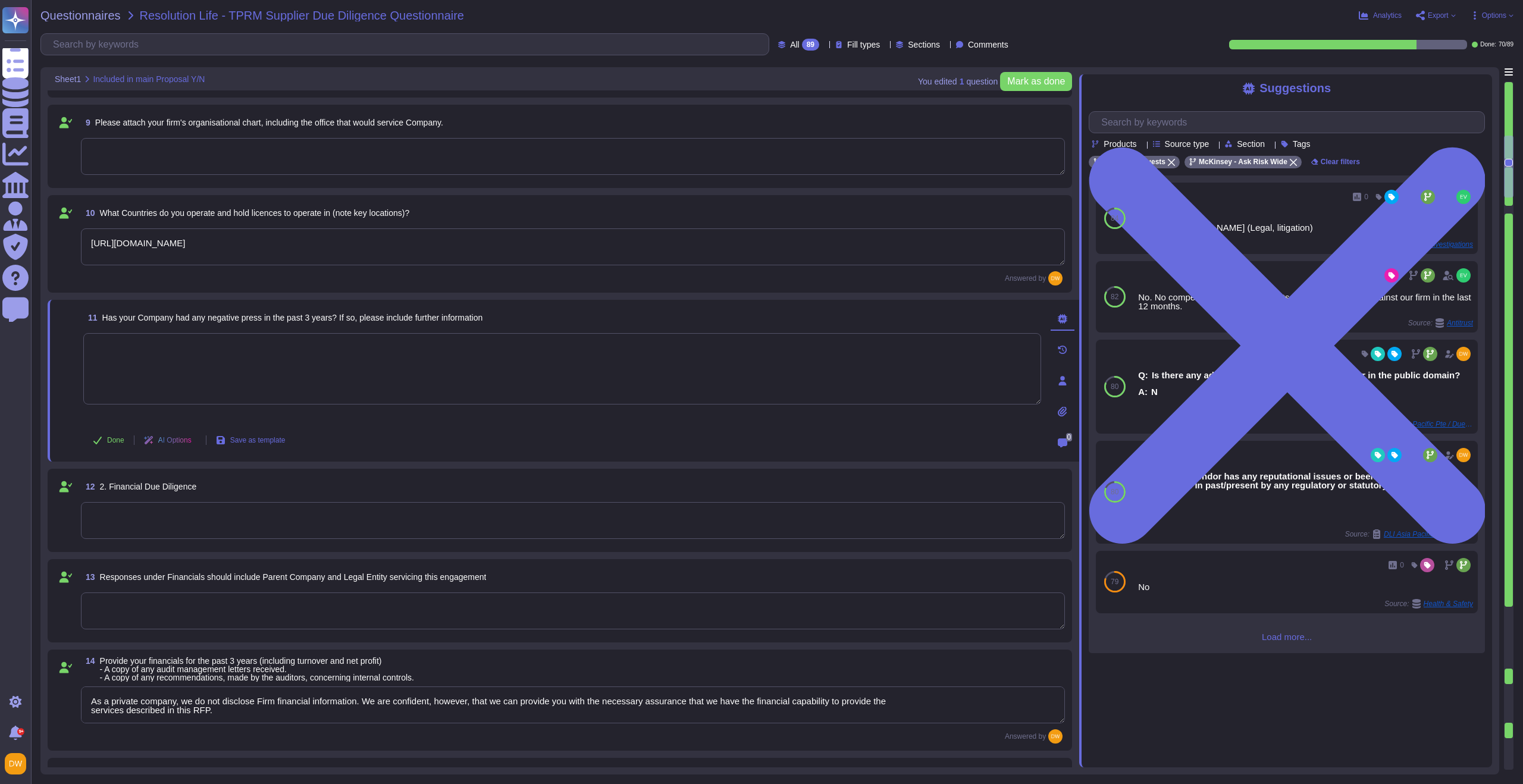
type textarea "As a private company, we do not disclose Firm financial information. We are con…"
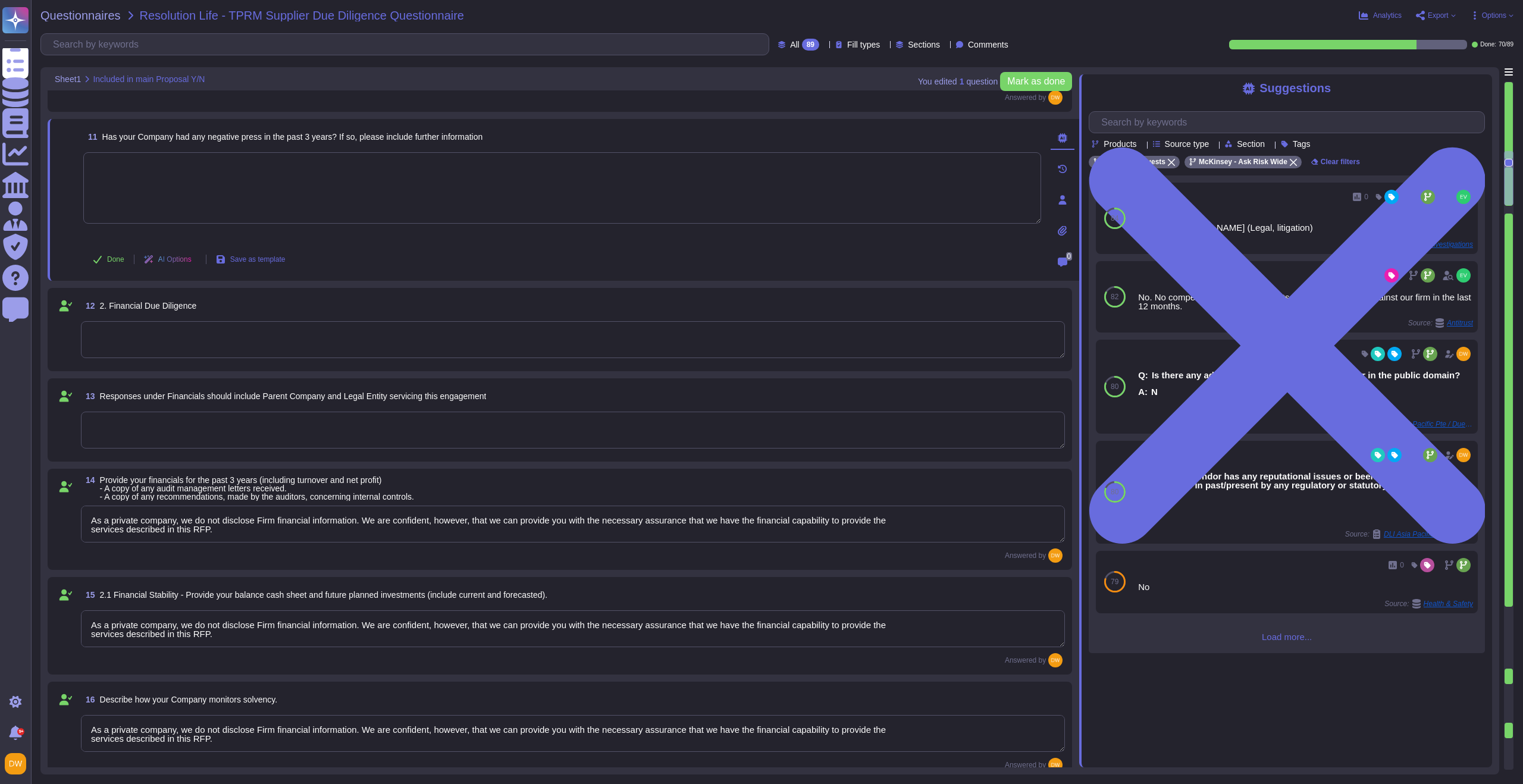
click at [1508, 207] on div at bounding box center [1509, 209] width 9 height 8
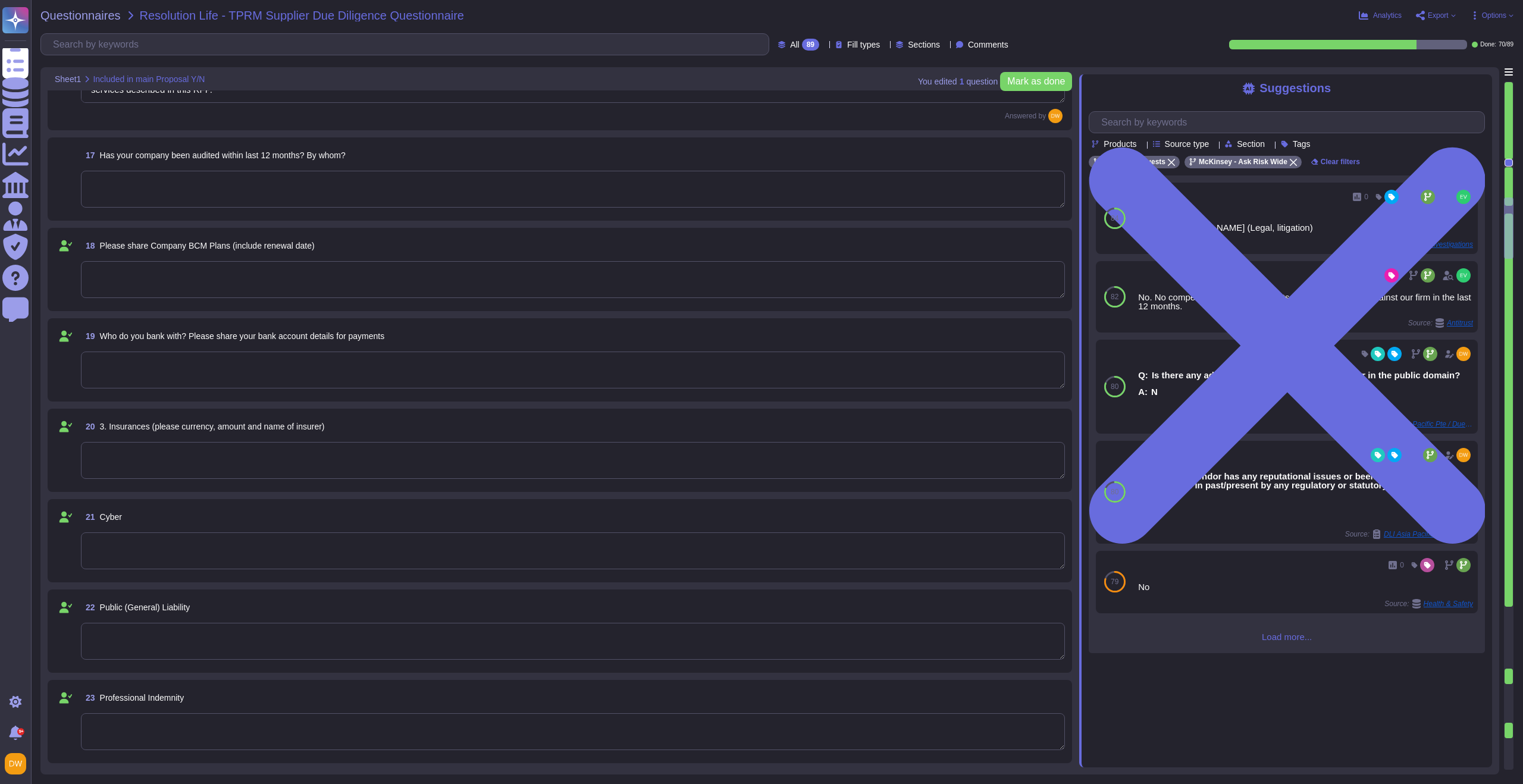
type textarea "LoRemips do s ametco adipiscing elitseddoe temp incididun ut laboree doloremagn…"
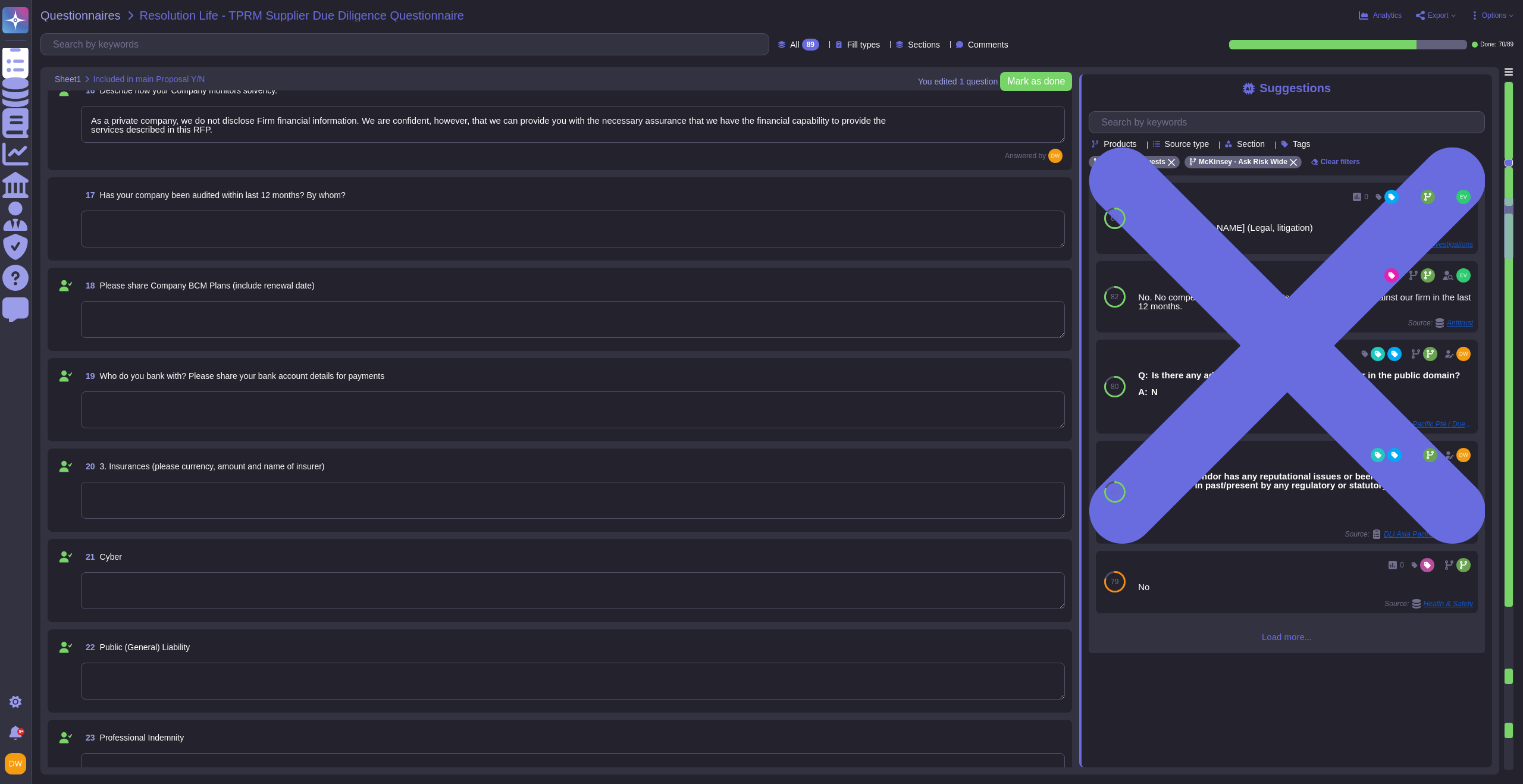
scroll to position [1499, 0]
click at [376, 226] on textarea at bounding box center [573, 229] width 984 height 37
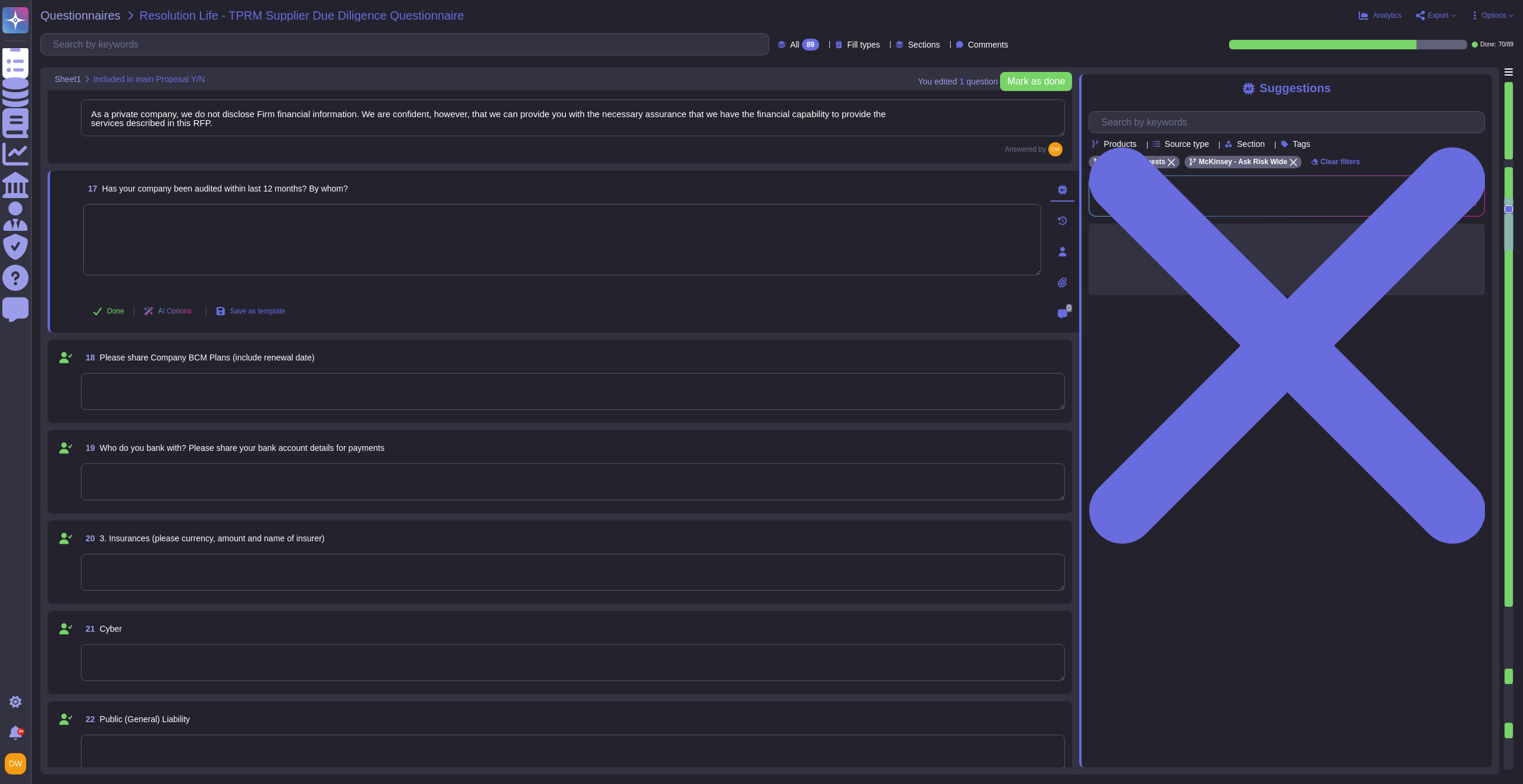
type textarea "LoRemips do s ametco adipiscing elitseddoe temp incididun ut laboree doloremagn…"
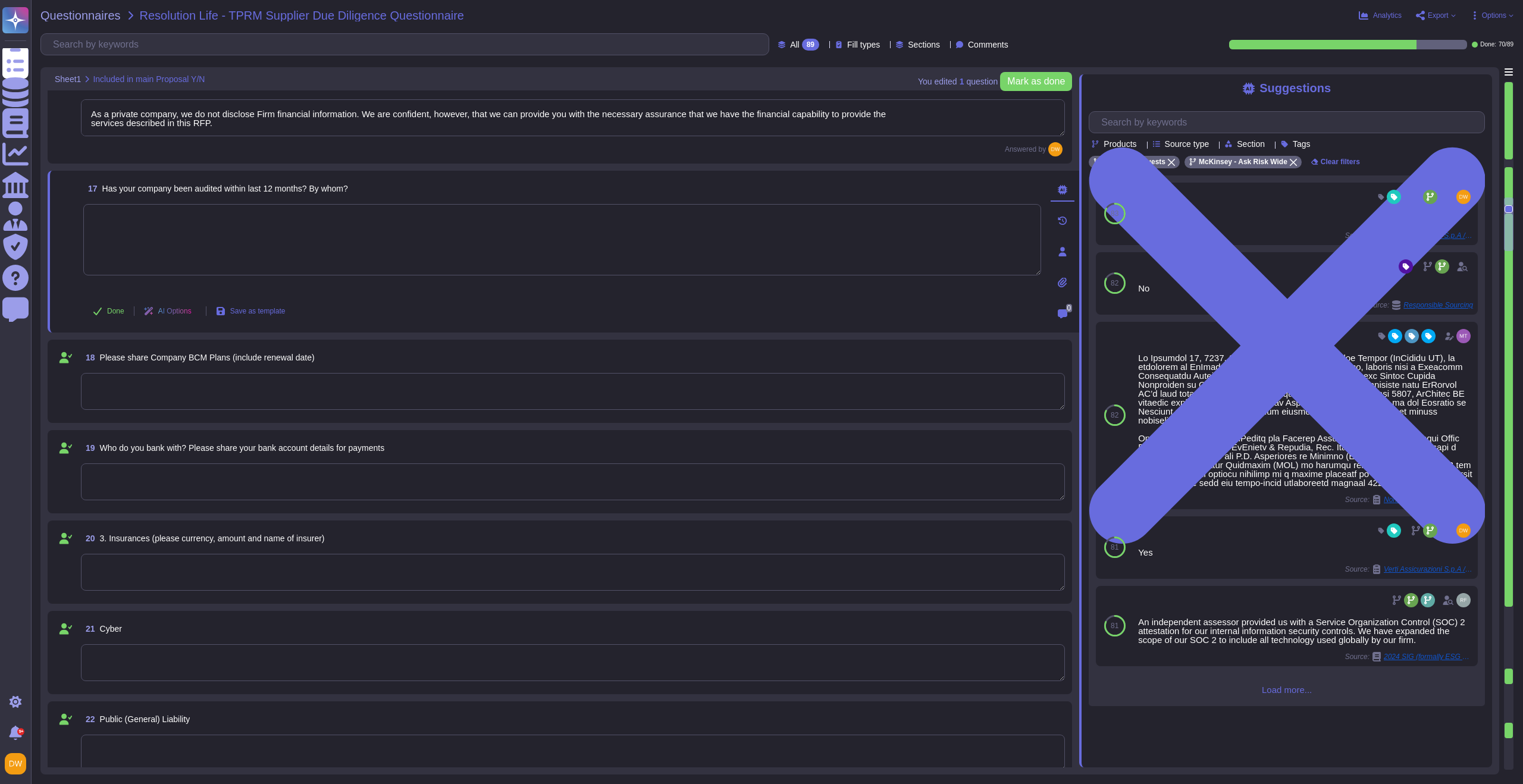
click at [1289, 694] on span "Load more..." at bounding box center [1286, 689] width 397 height 9
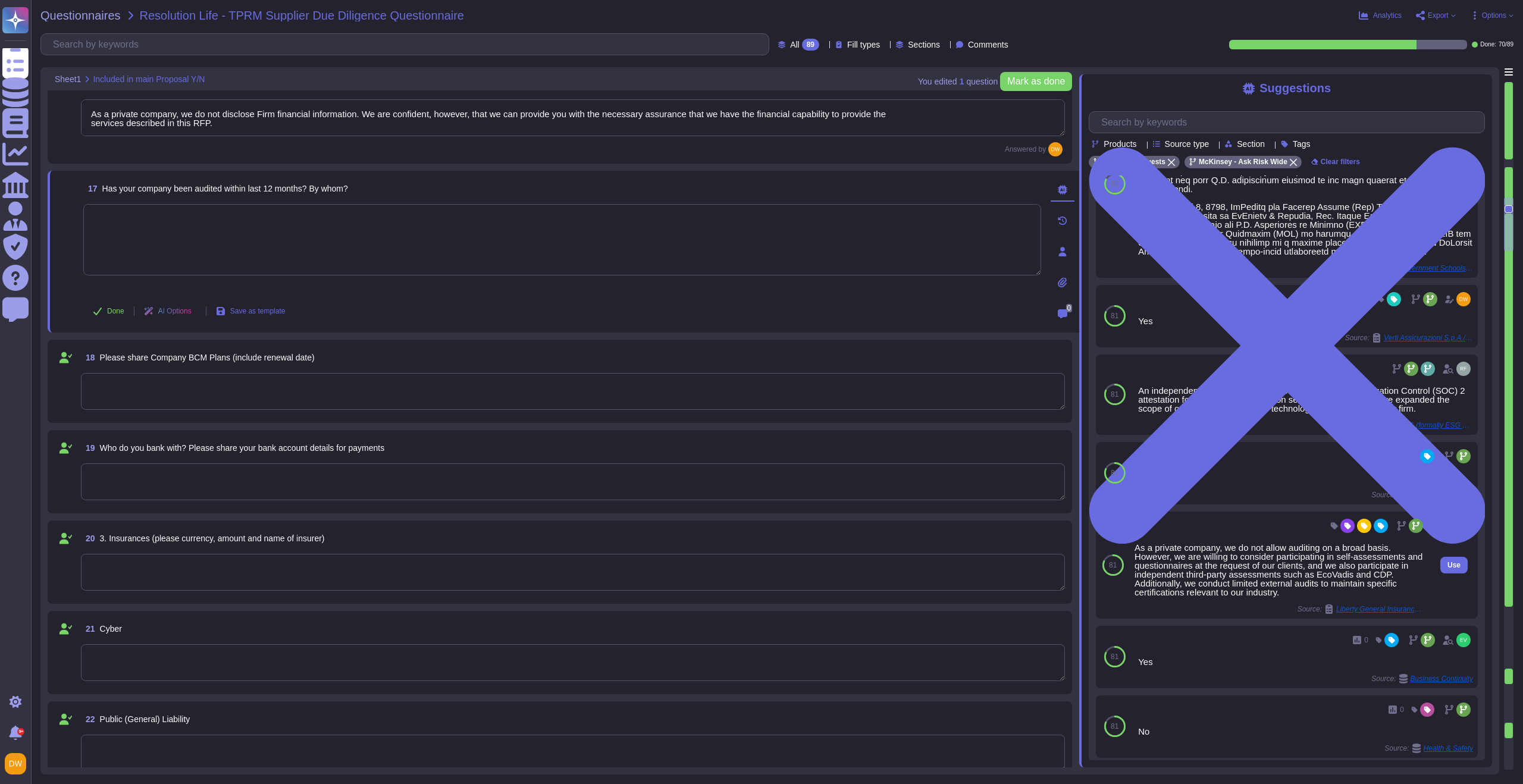
scroll to position [232, 0]
click at [1447, 567] on span "Use" at bounding box center [1453, 564] width 13 height 7
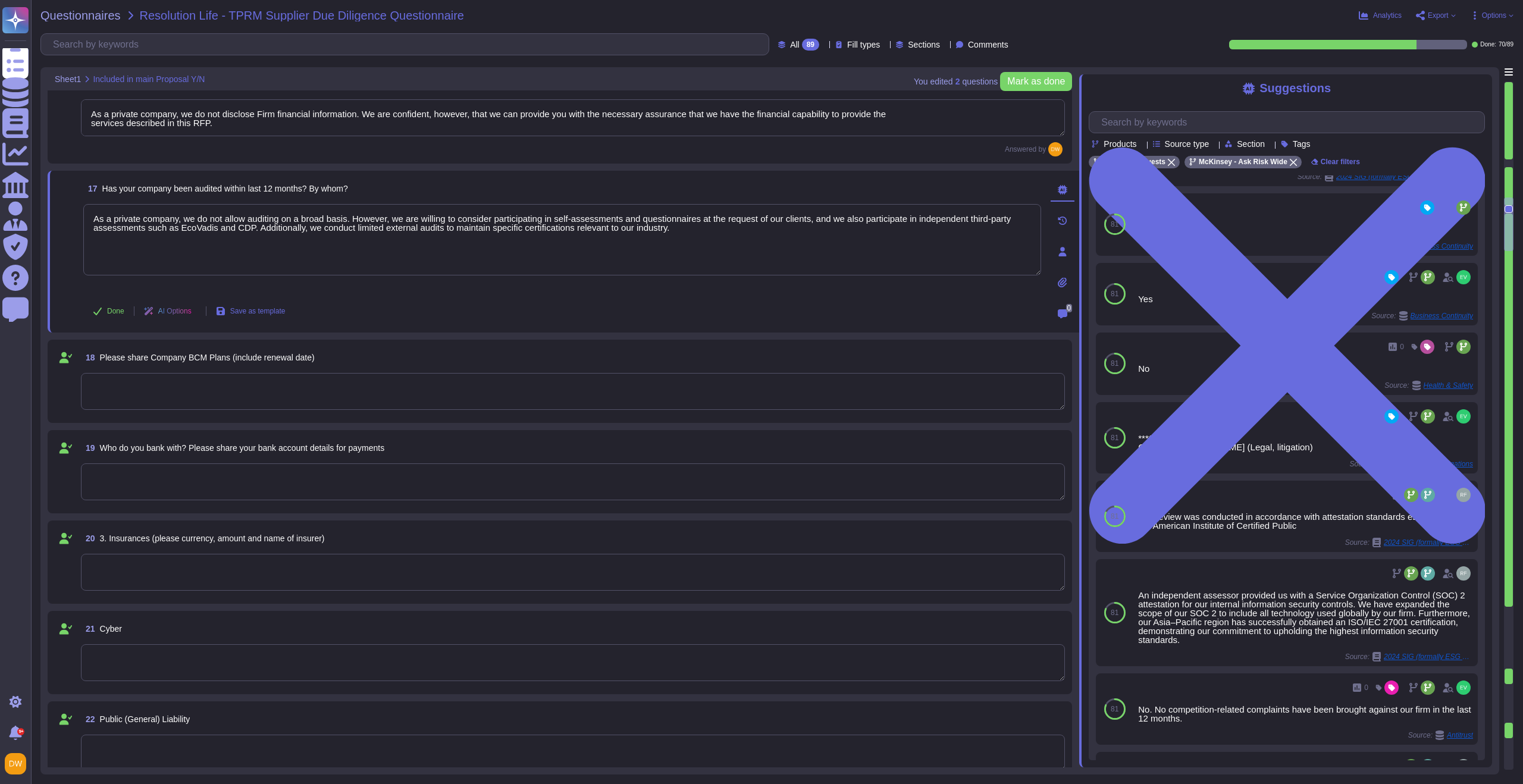
scroll to position [597, 0]
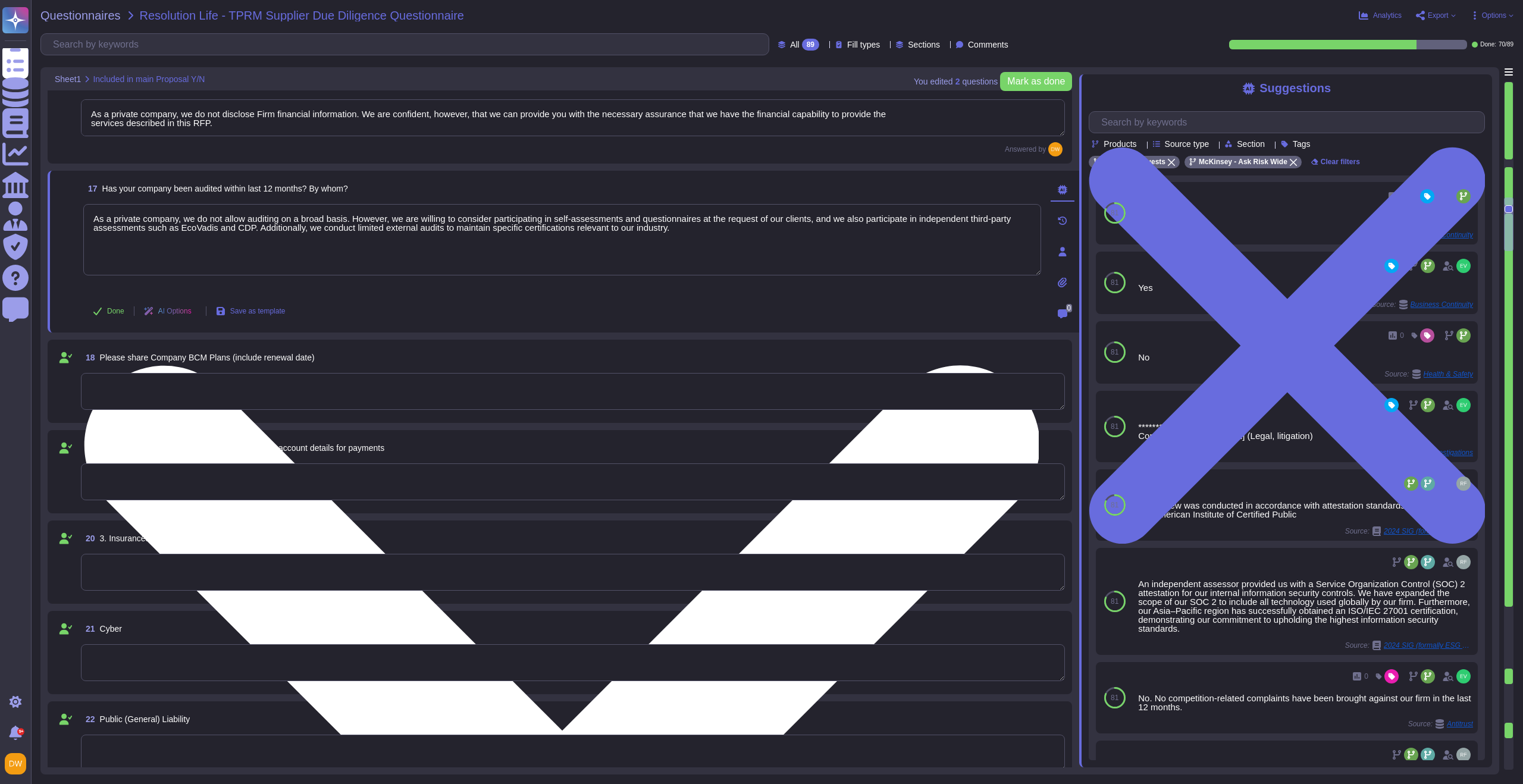
click at [529, 235] on textarea "As a private company, we do not allow auditing on a broad basis. However, we ar…" at bounding box center [562, 239] width 958 height 72
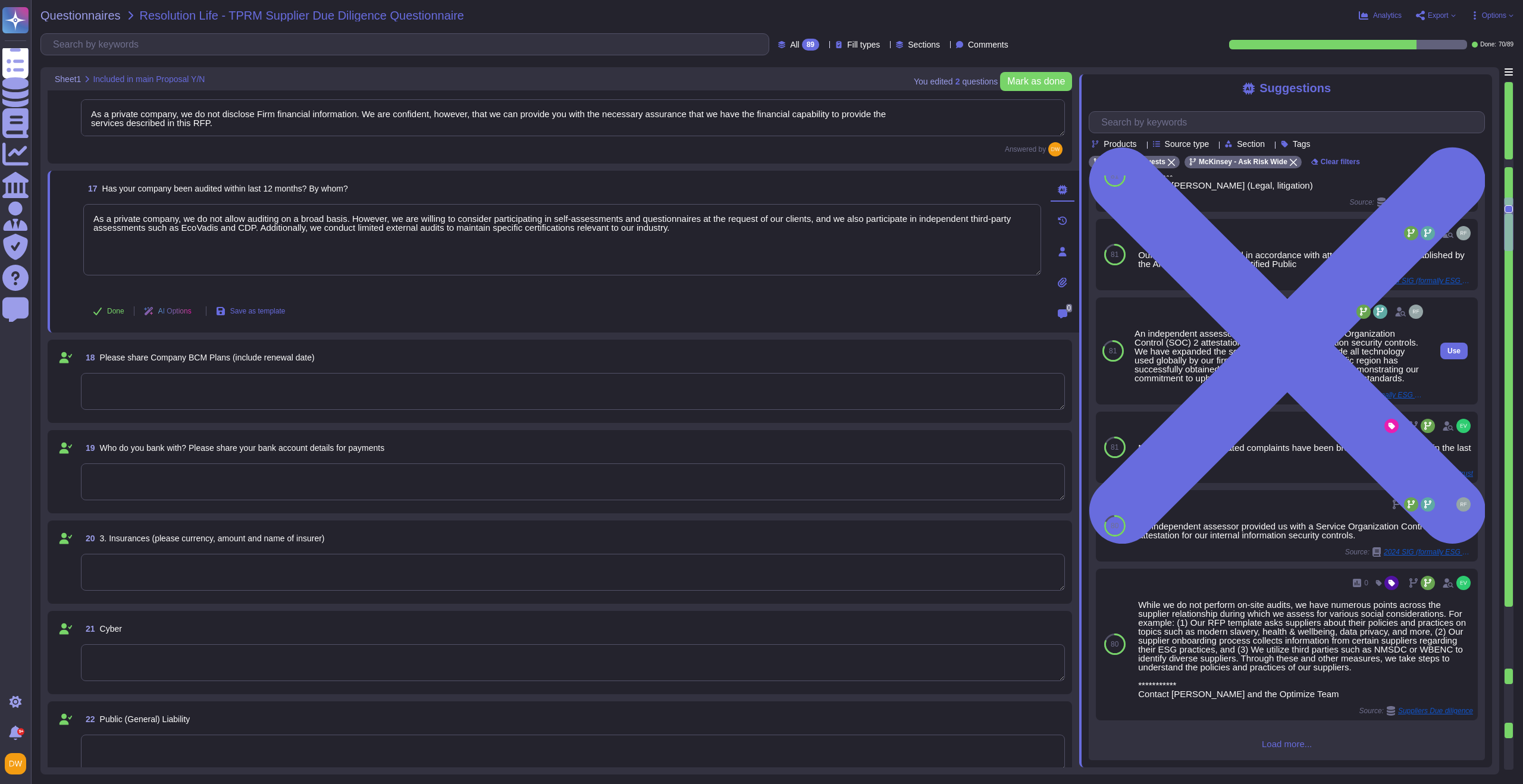
scroll to position [869, 0]
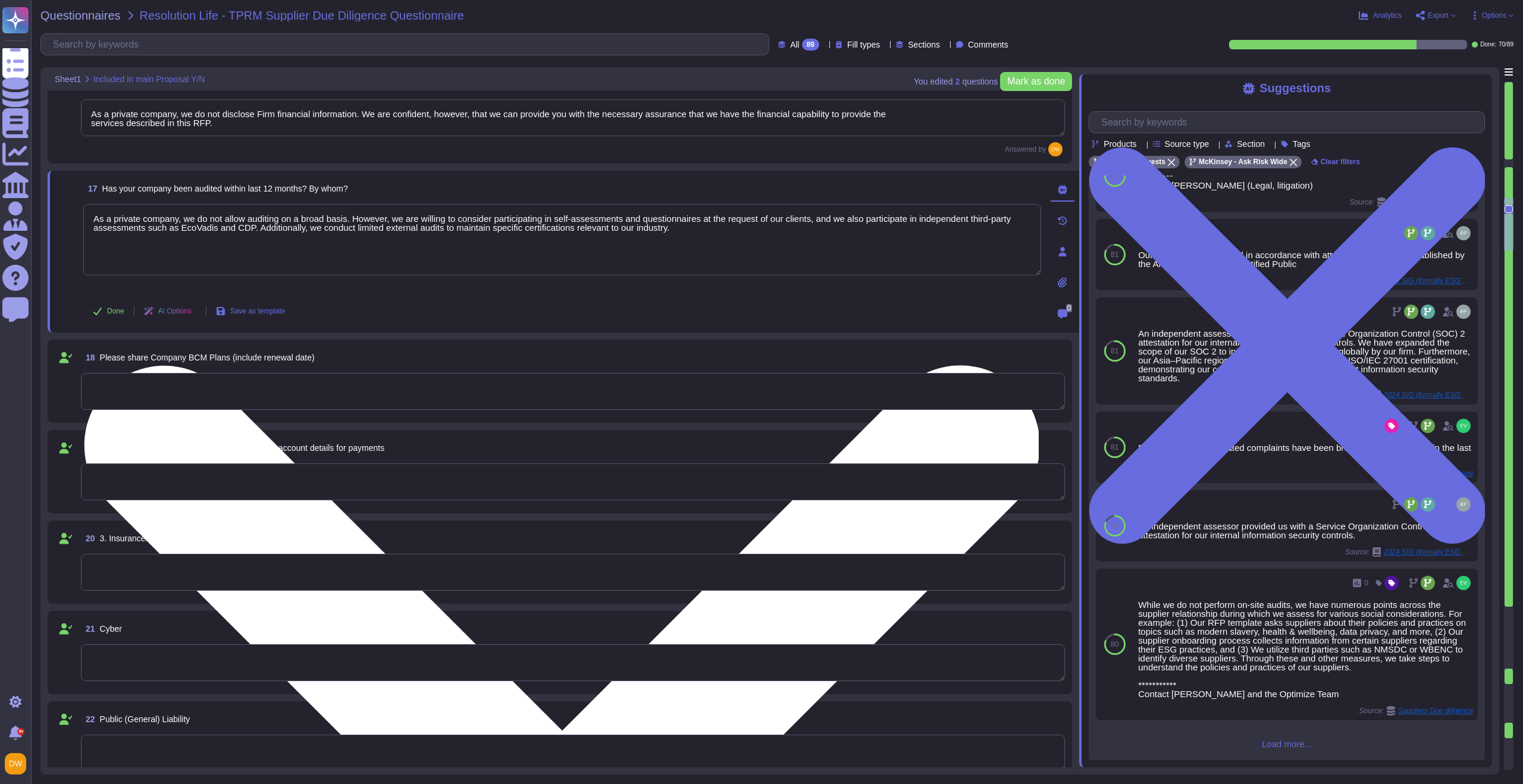
click at [344, 230] on textarea "As a private company, we do not allow auditing on a broad basis. However, we ar…" at bounding box center [562, 239] width 958 height 72
drag, startPoint x: 337, startPoint y: 229, endPoint x: 398, endPoint y: 218, distance: 62.0
click at [398, 218] on textarea "As a private company, we do not allow auditing on a broad basis. However, we ar…" at bounding box center [562, 239] width 958 height 72
click at [410, 219] on textarea "As a private company, we do not allow auditing on a broad basis. However, we co…" at bounding box center [562, 239] width 958 height 72
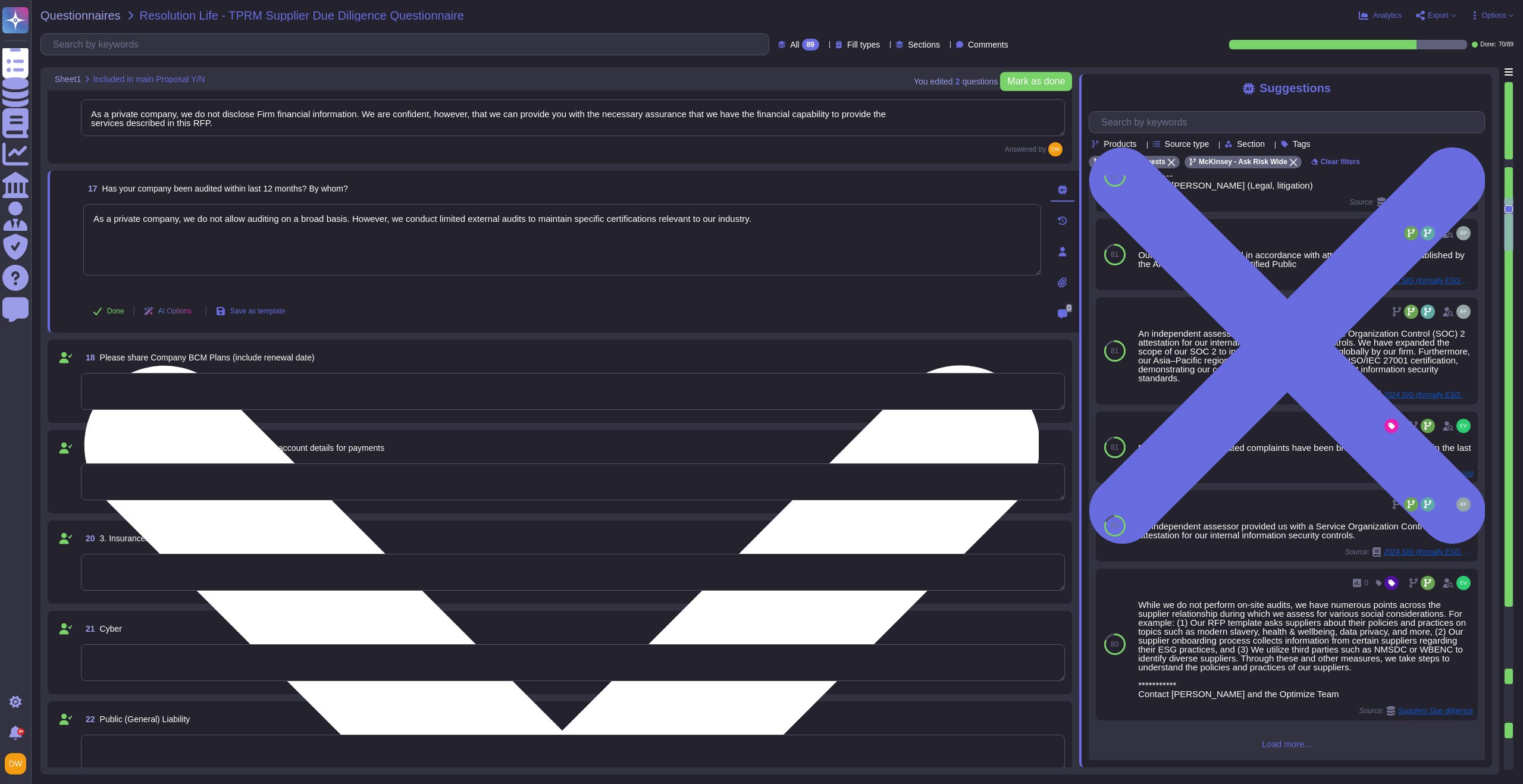
click at [410, 219] on textarea "As a private company, we do not allow auditing on a broad basis. However, we co…" at bounding box center [562, 239] width 958 height 72
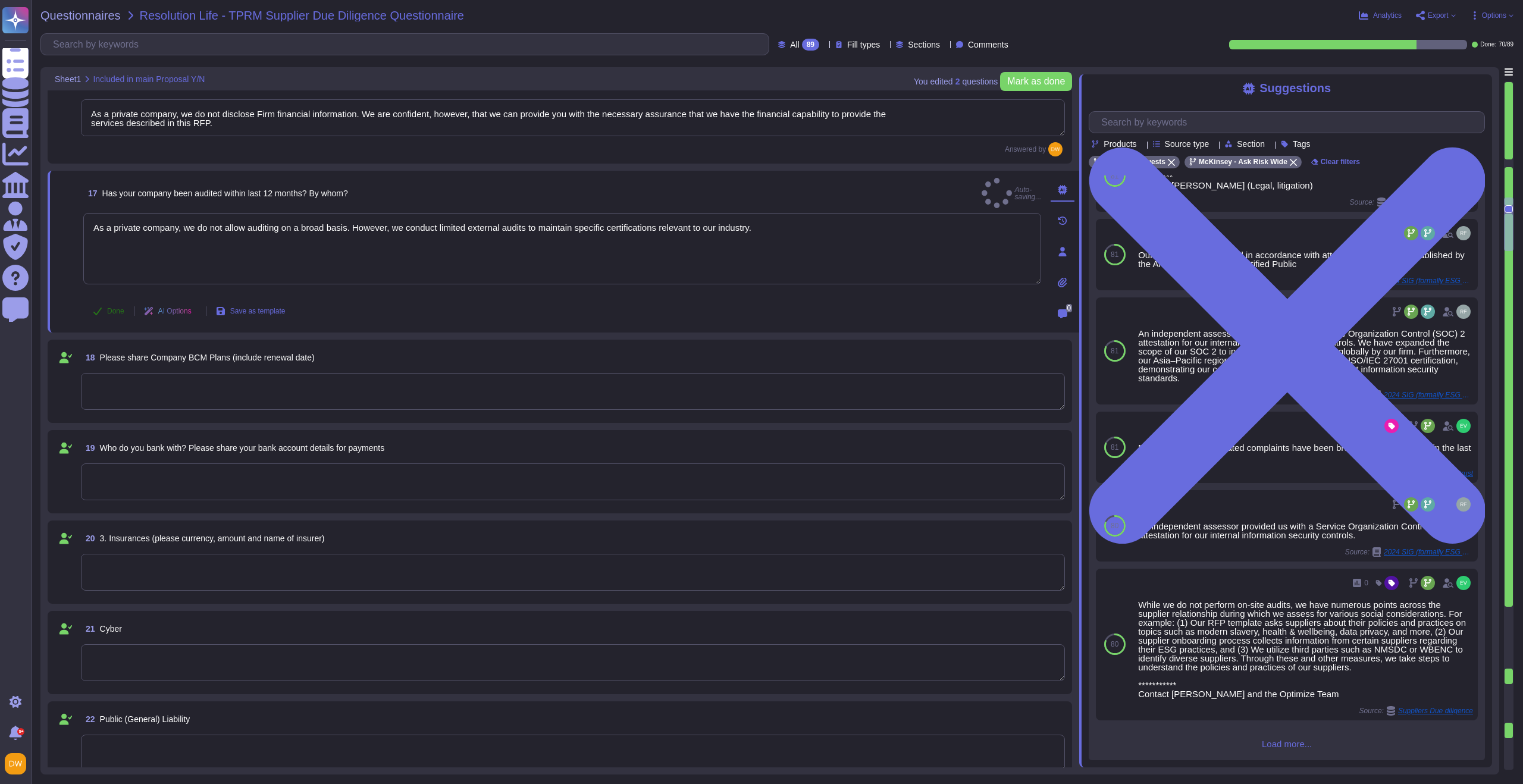
type textarea "As a private company, we do not allow auditing on a broad basis. However, we co…"
click at [107, 308] on span "Done" at bounding box center [116, 311] width 17 height 7
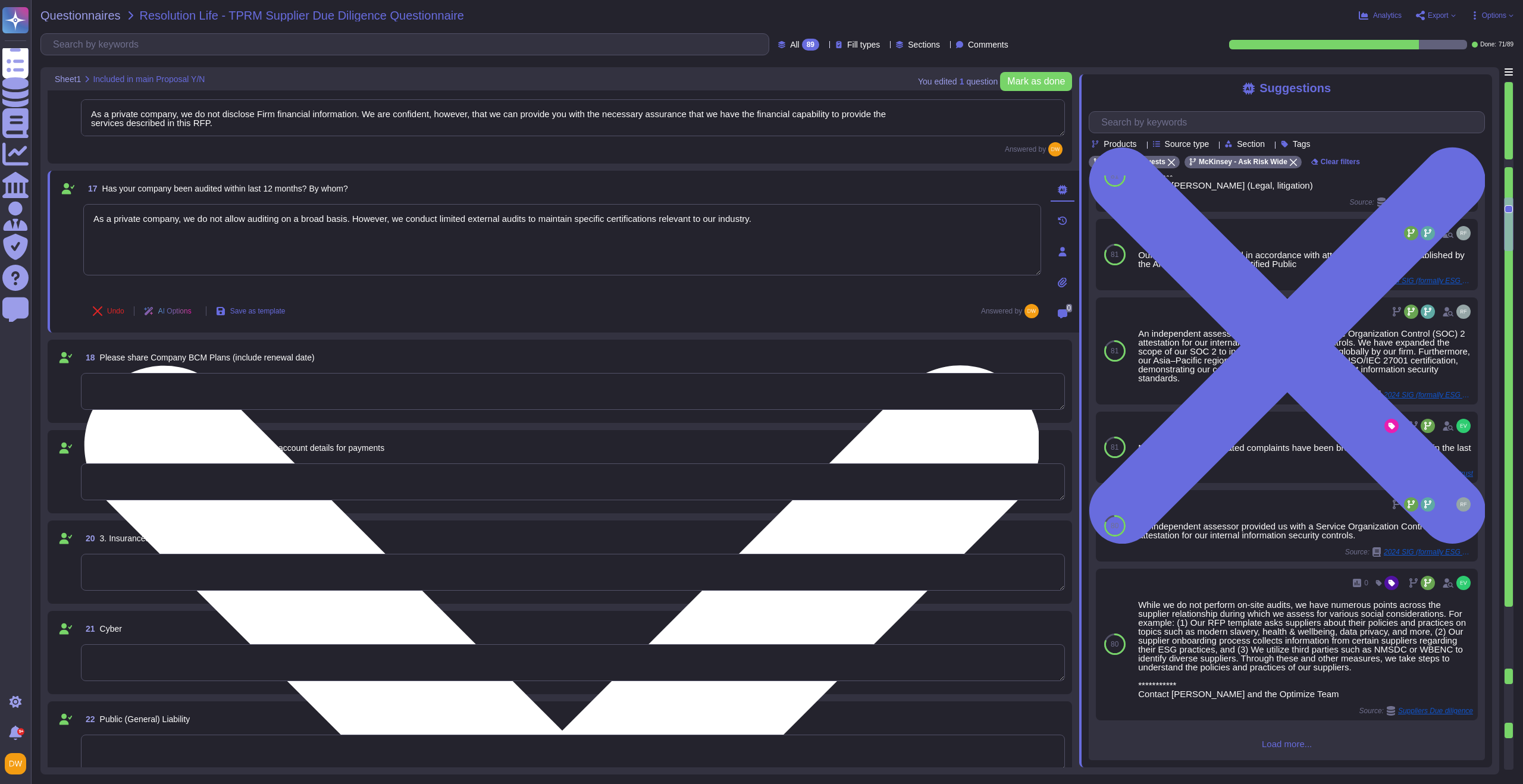
click at [390, 221] on textarea "As a private company, we do not allow auditing on a broad basis. However, we co…" at bounding box center [562, 239] width 958 height 72
